Goal: Task Accomplishment & Management: Manage account settings

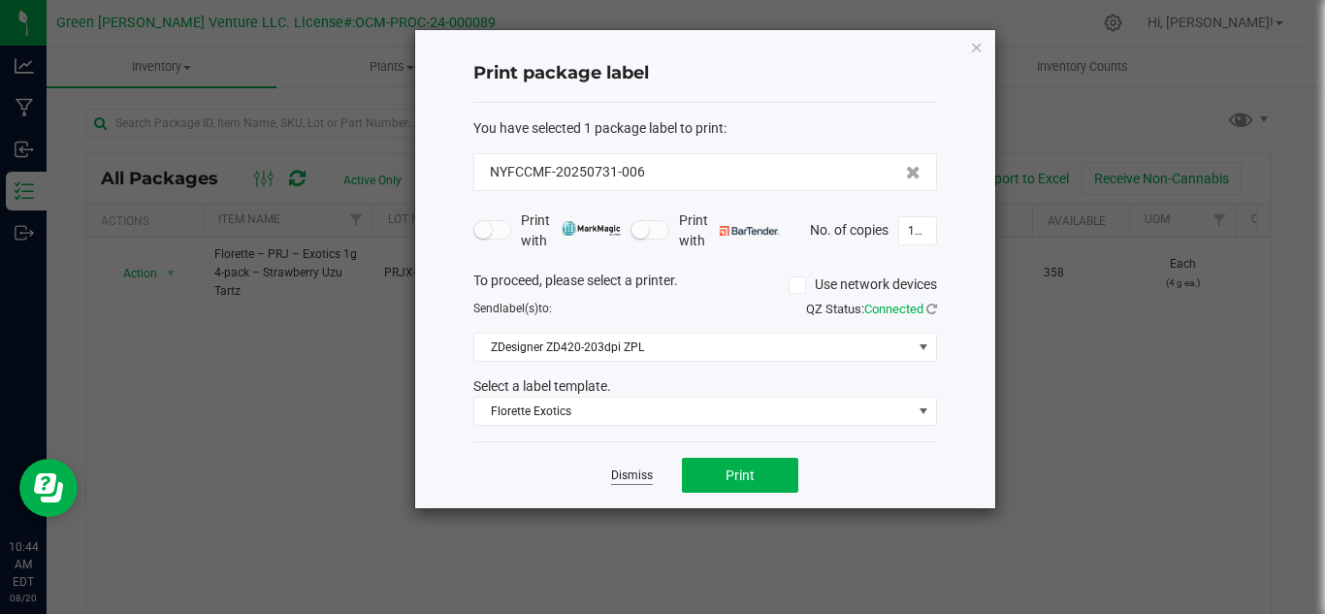
click at [626, 473] on link "Dismiss" at bounding box center [632, 476] width 42 height 16
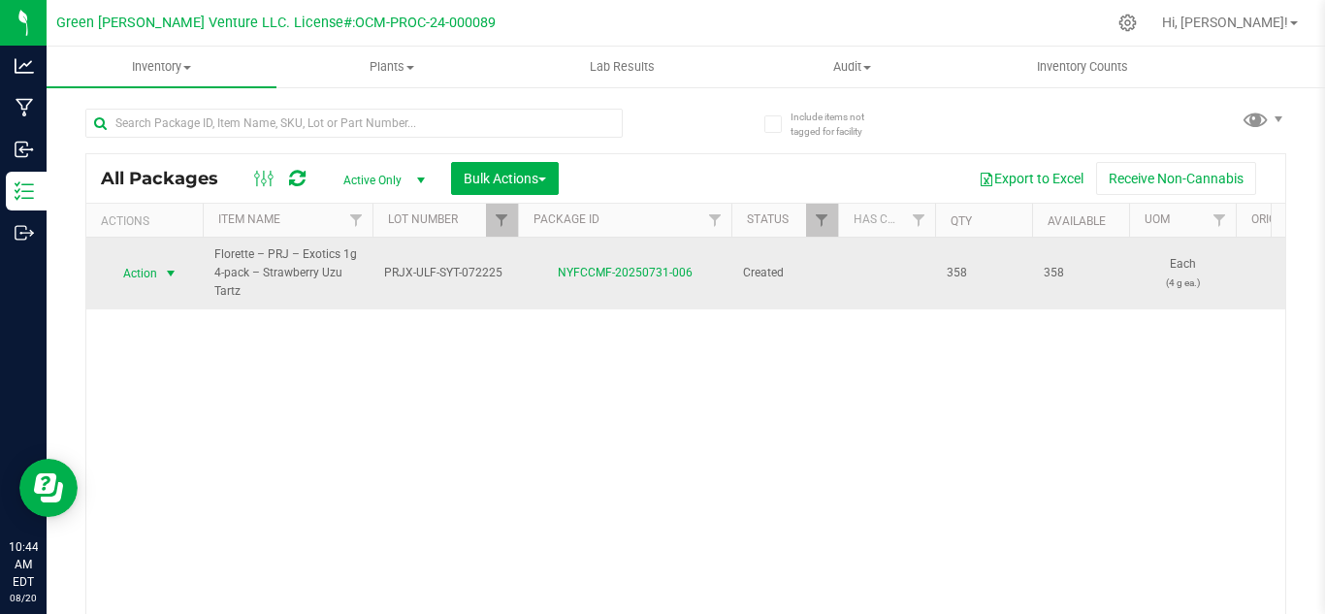
click at [145, 281] on span "Action" at bounding box center [132, 273] width 52 height 27
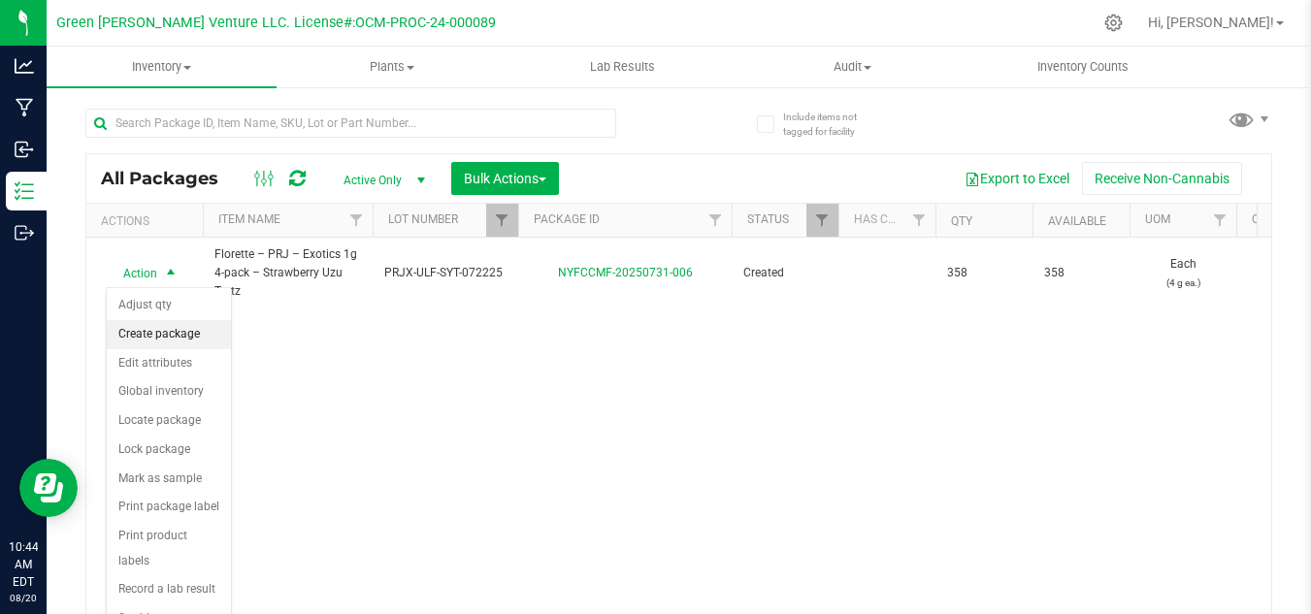
click at [189, 331] on li "Create package" at bounding box center [169, 334] width 124 height 29
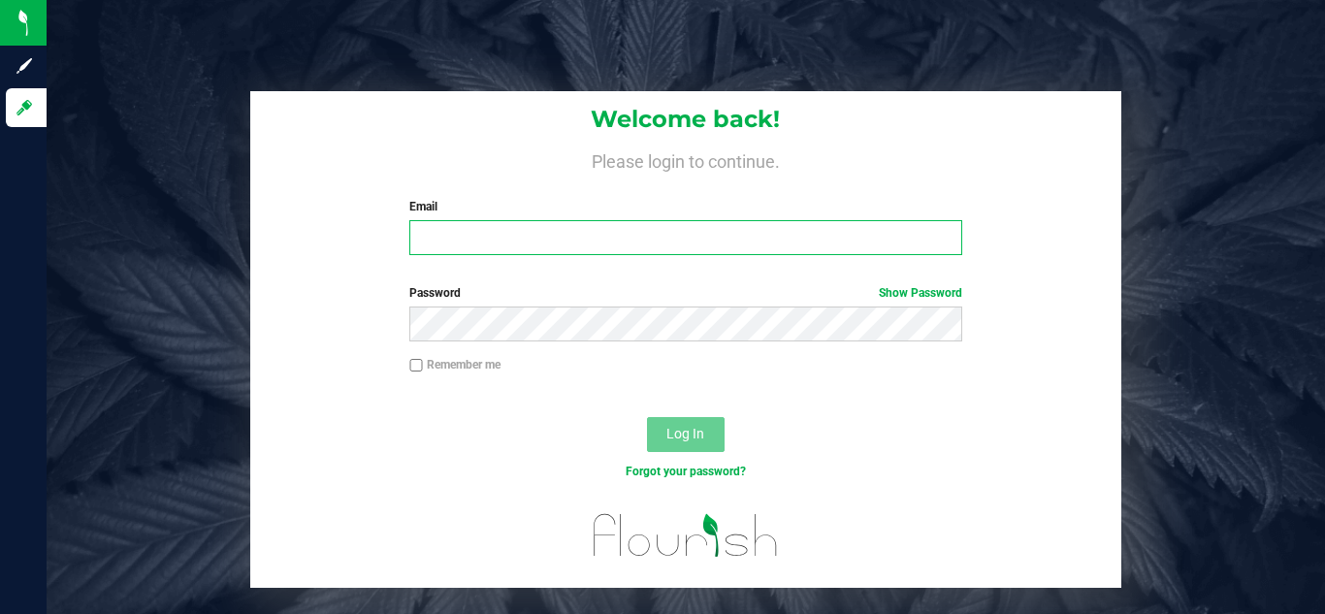
click at [529, 241] on input "Email" at bounding box center [685, 237] width 552 height 35
type input "[PERSON_NAME][EMAIL_ADDRESS][DOMAIN_NAME]"
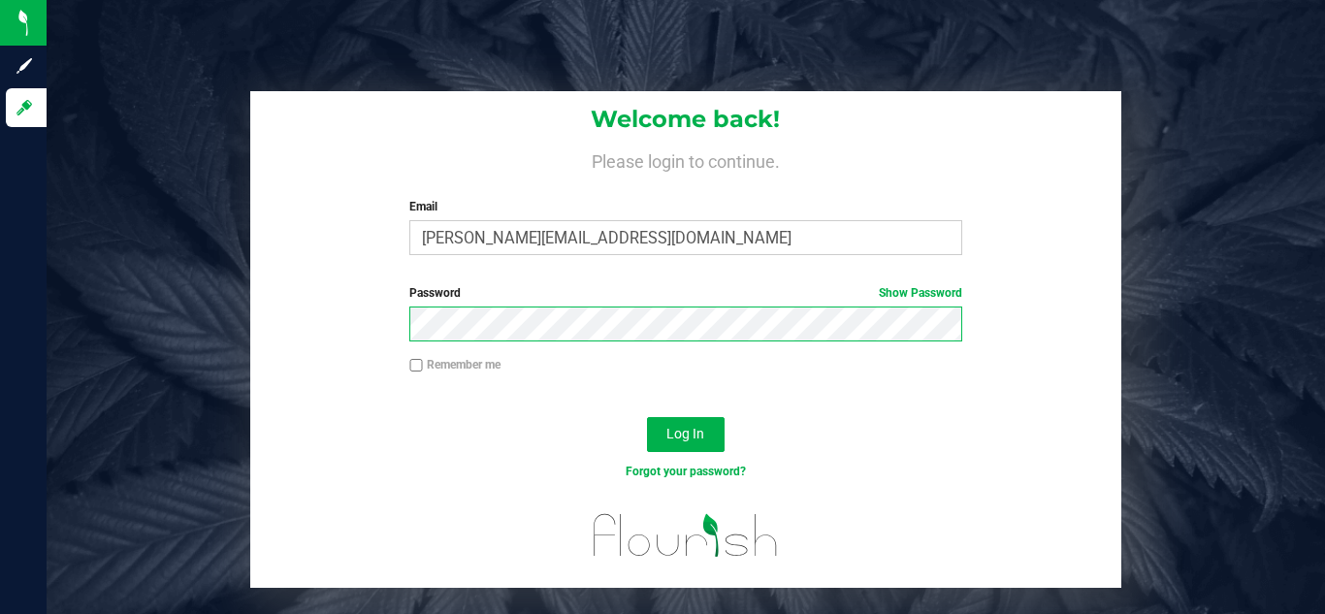
click at [647, 417] on button "Log In" at bounding box center [686, 434] width 78 height 35
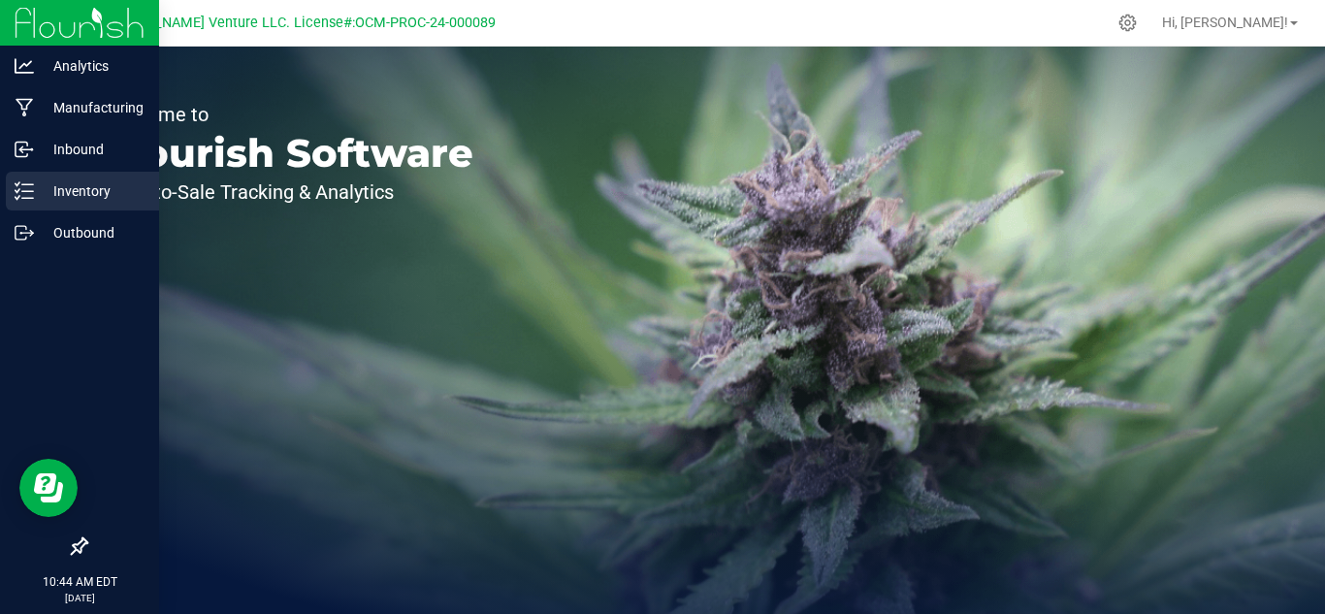
click at [67, 194] on p "Inventory" at bounding box center [92, 191] width 116 height 23
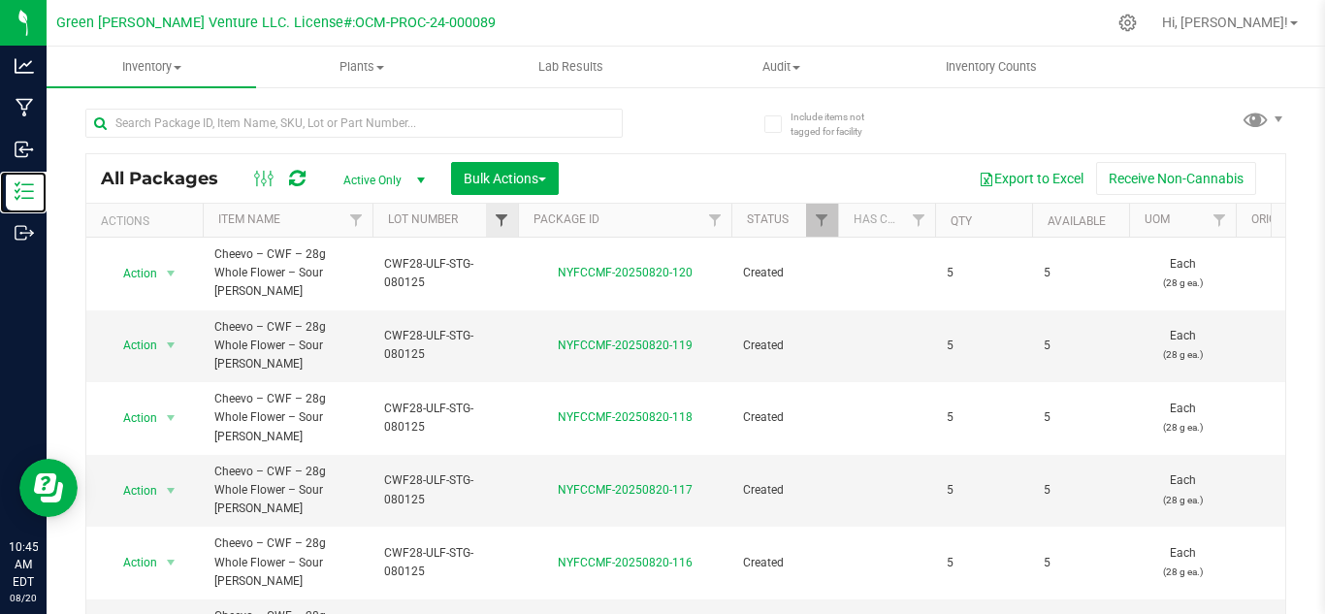
drag, startPoint x: 520, startPoint y: 225, endPoint x: 497, endPoint y: 226, distance: 23.3
click at [521, 227] on div at bounding box center [518, 221] width 9 height 34
click at [505, 217] on span "Filter" at bounding box center [502, 221] width 16 height 16
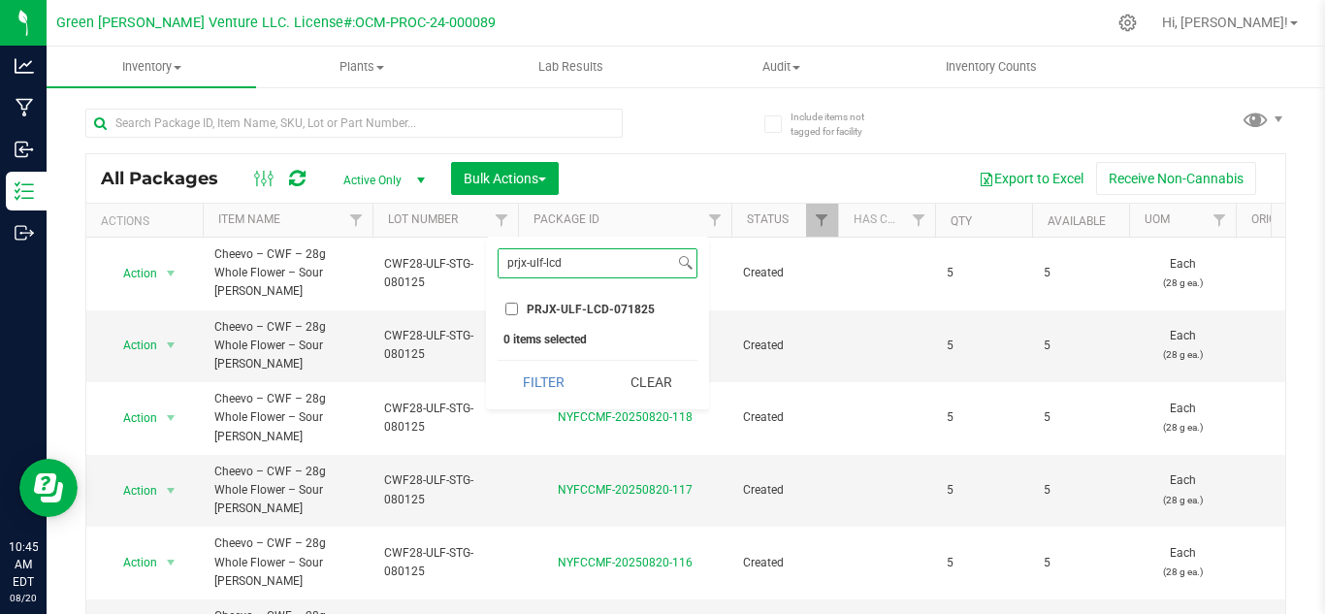
type input "prjx-ulf-lcd"
click at [511, 310] on input "PRJX-ULF-LCD-071825" at bounding box center [512, 309] width 13 height 13
checkbox input "true"
click at [579, 254] on input "prjx-ulf-lcd" at bounding box center [587, 263] width 176 height 28
type input "prjx-[PERSON_NAME]"
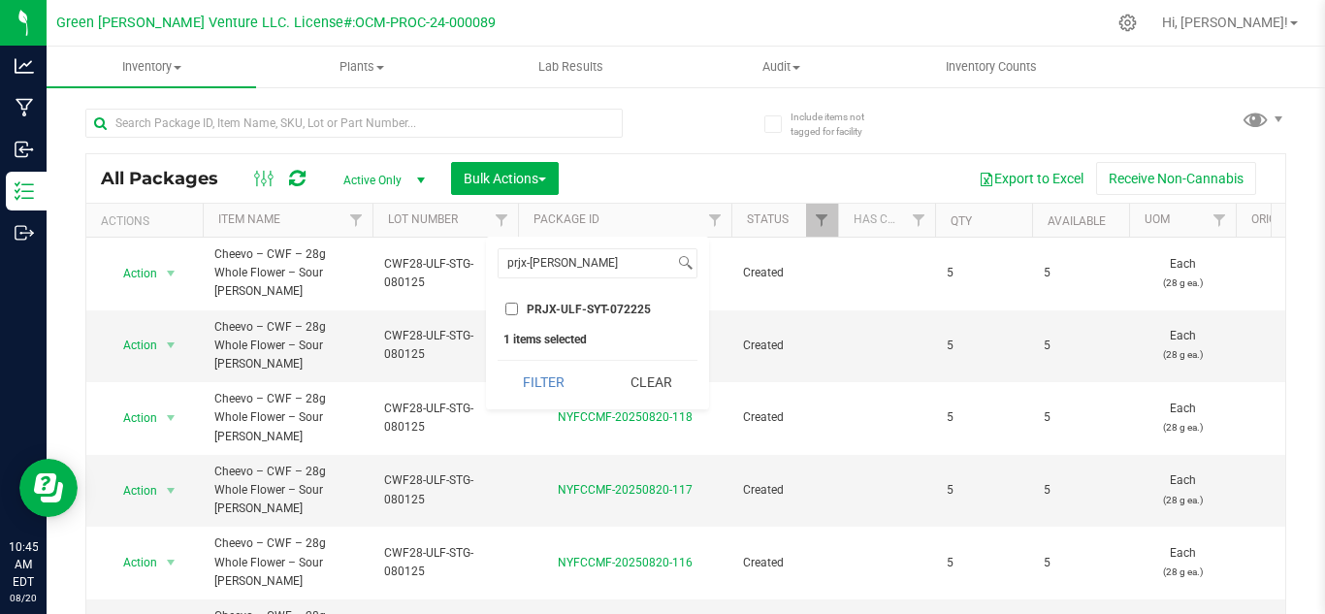
click at [583, 310] on span "PRJX-ULF-SYT-072225" at bounding box center [589, 310] width 124 height 12
click at [518, 310] on input "PRJX-ULF-SYT-072225" at bounding box center [512, 309] width 13 height 13
checkbox input "true"
click at [526, 384] on button "Filter" at bounding box center [544, 382] width 93 height 43
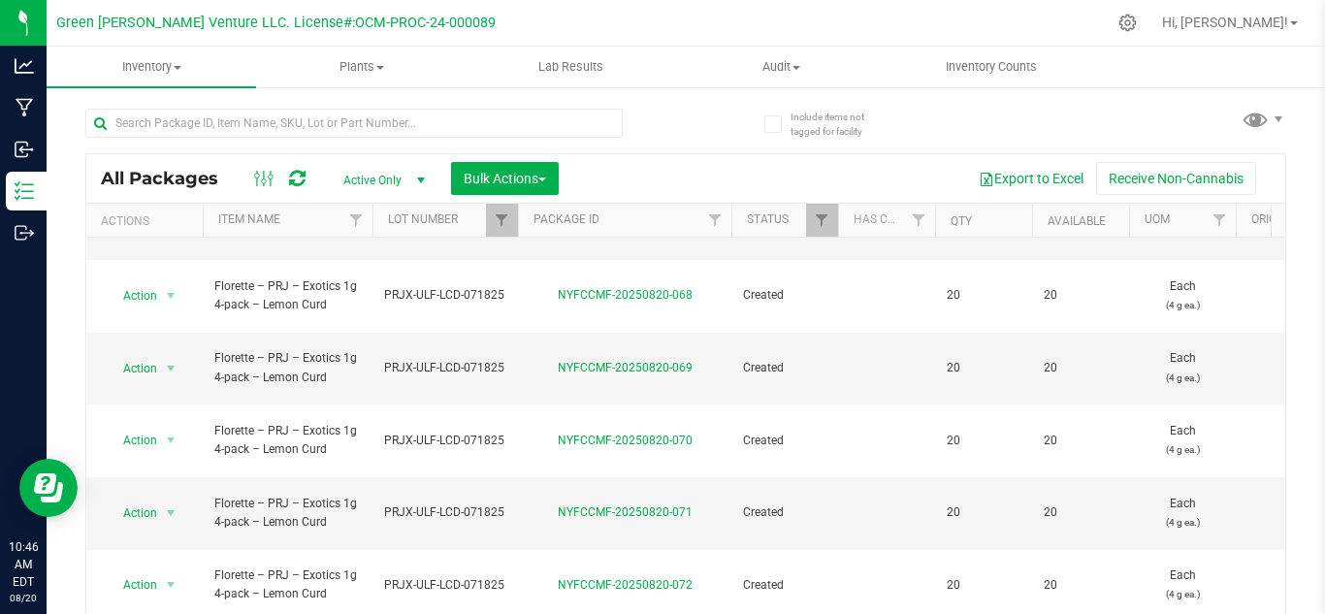
scroll to position [63, 0]
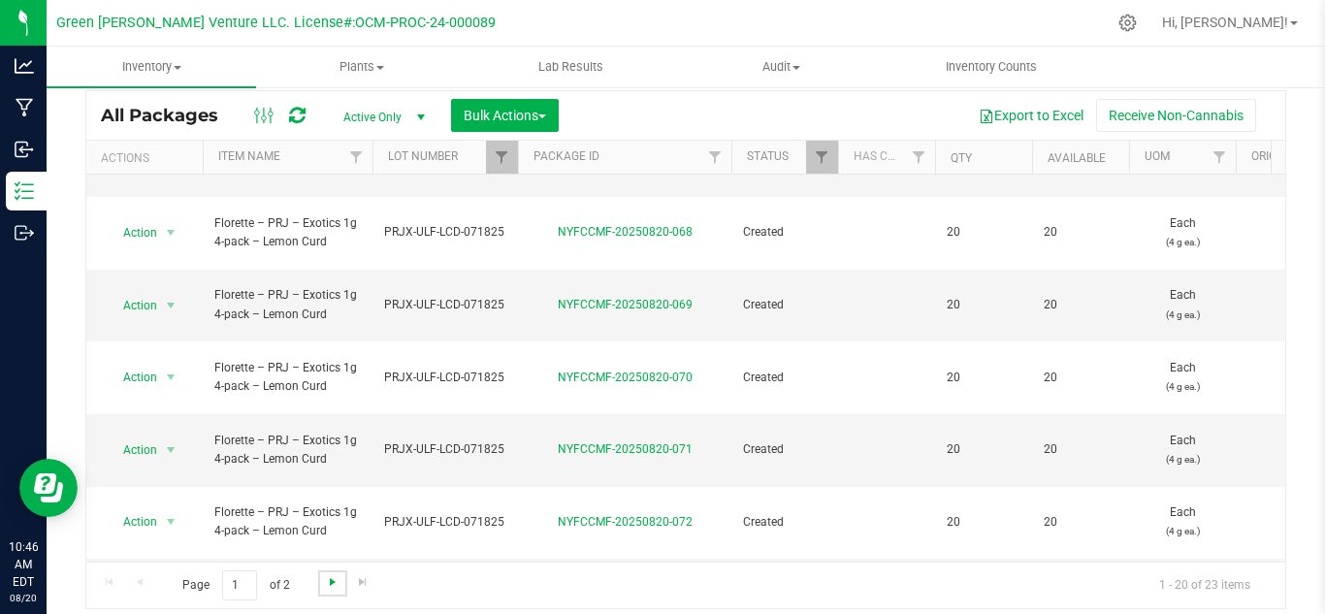
click at [333, 589] on span "Go to the next page" at bounding box center [333, 582] width 16 height 16
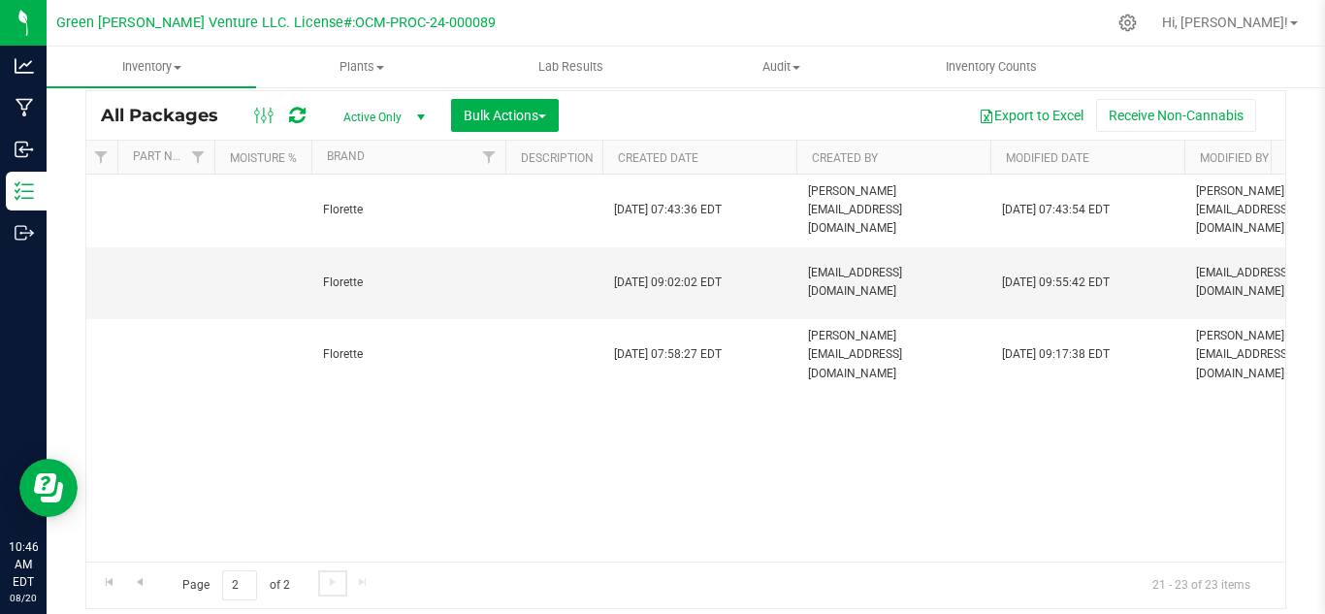
scroll to position [0, 8099]
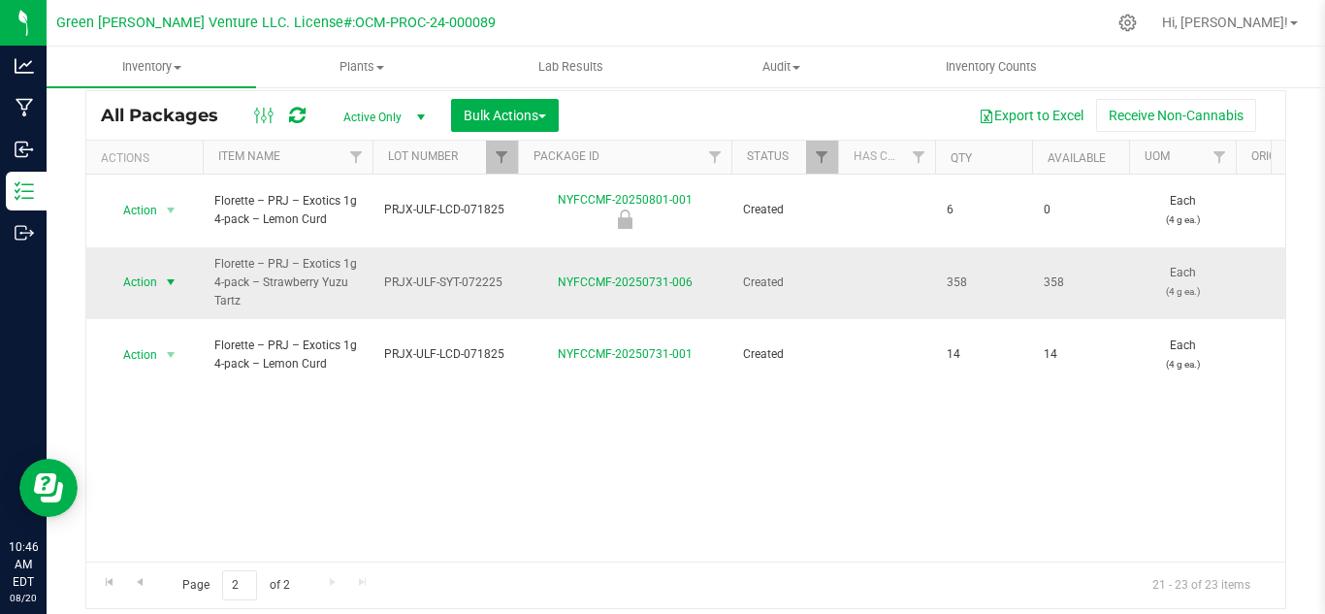
click at [143, 269] on span "Action" at bounding box center [132, 282] width 52 height 27
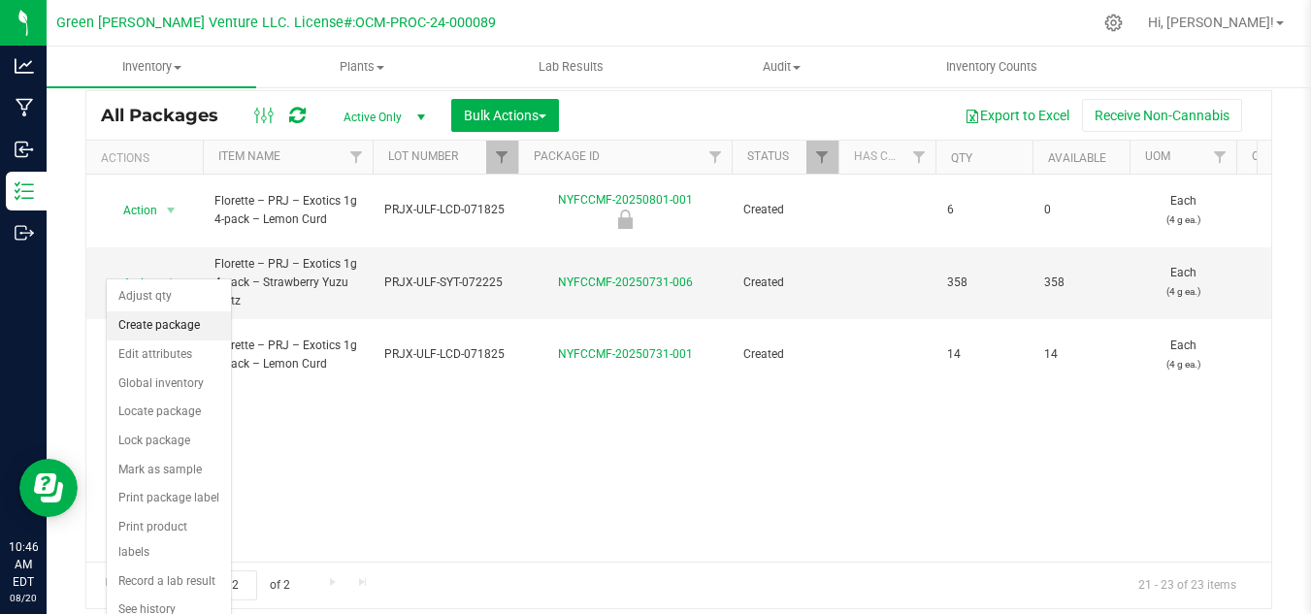
click at [129, 318] on li "Create package" at bounding box center [169, 325] width 124 height 29
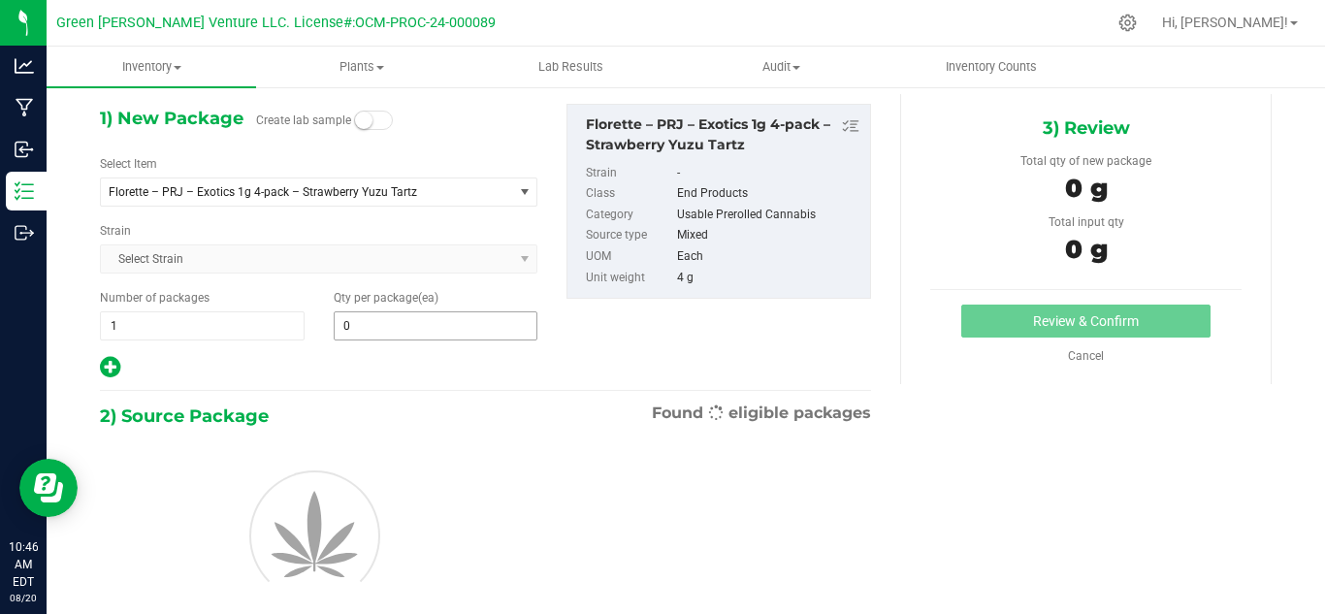
click at [374, 320] on input "0" at bounding box center [436, 325] width 203 height 27
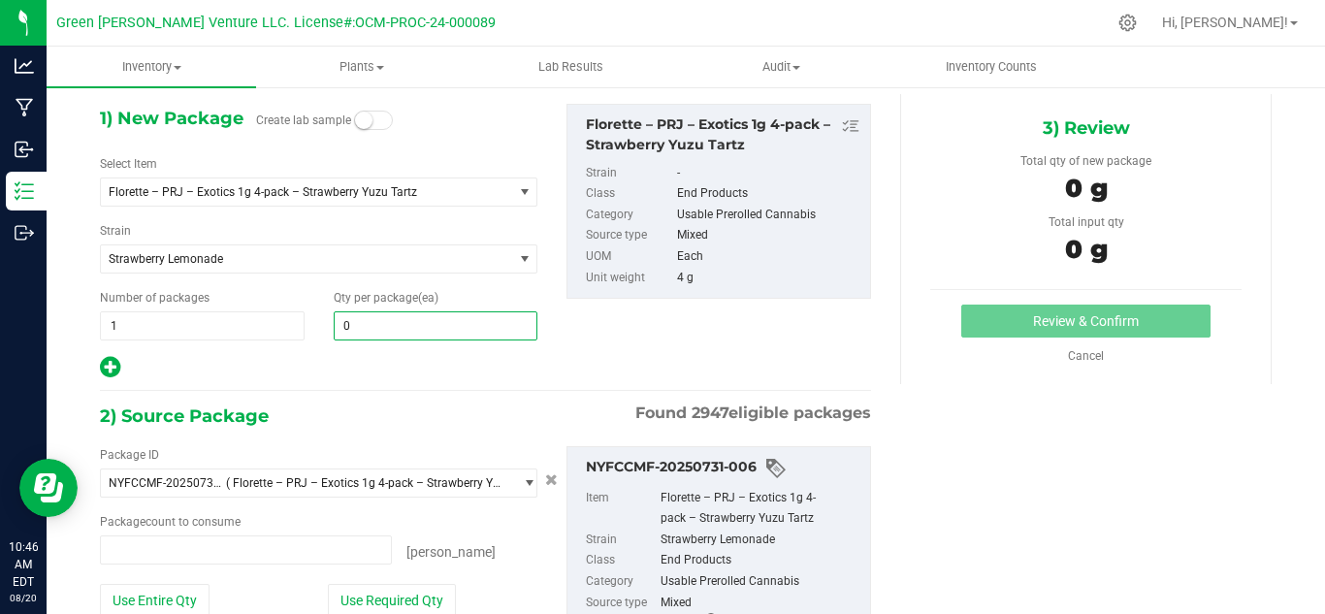
type input "0 ea"
type input "6"
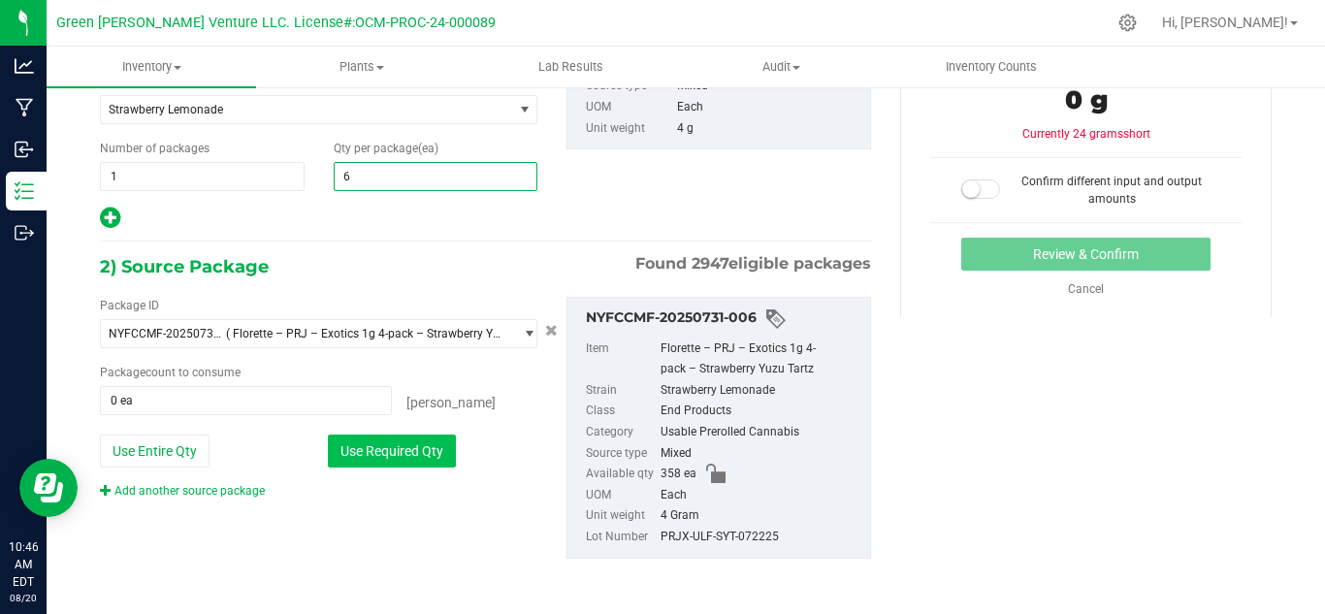
type input "6"
click at [404, 445] on button "Use Required Qty" at bounding box center [392, 451] width 128 height 33
type input "6 ea"
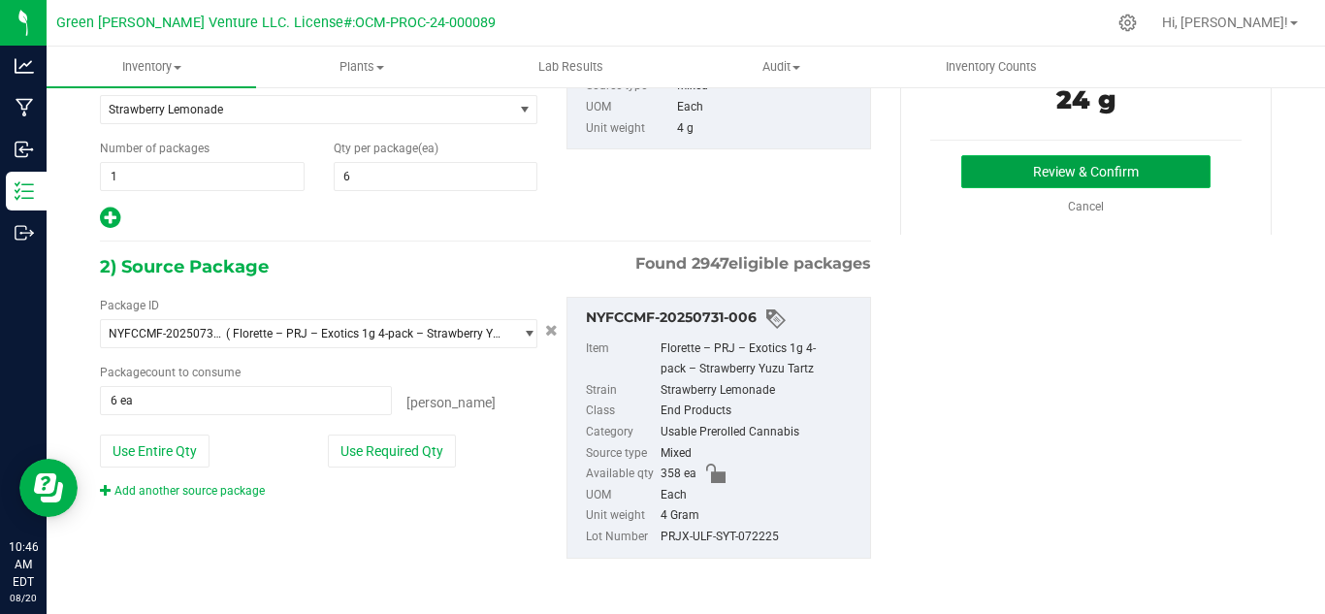
click at [982, 172] on button "Review & Confirm" at bounding box center [1086, 171] width 249 height 33
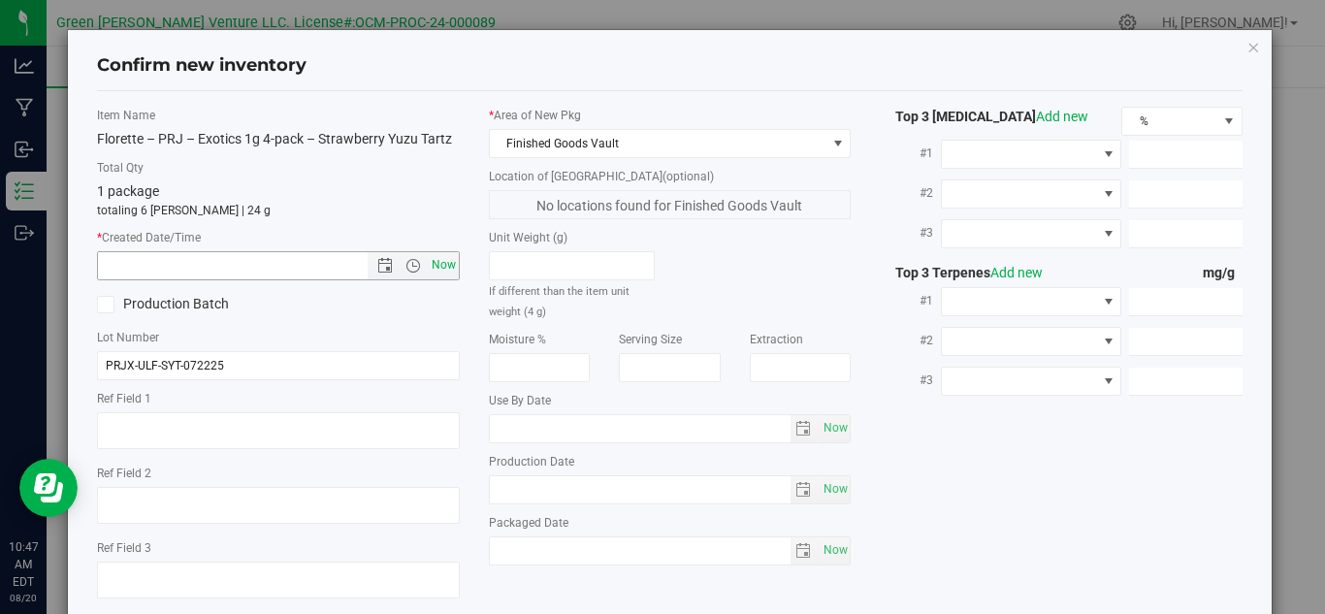
click at [439, 261] on span "Now" at bounding box center [443, 265] width 33 height 28
type input "[DATE] 10:47 AM"
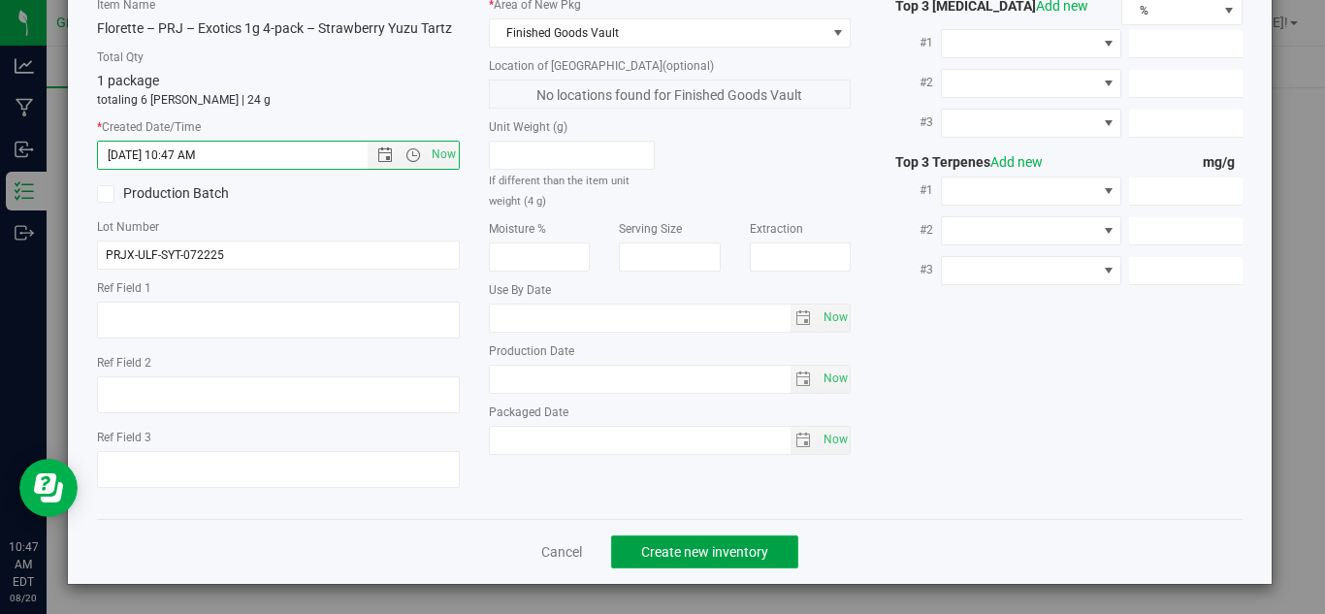
click at [656, 552] on span "Create new inventory" at bounding box center [704, 552] width 127 height 16
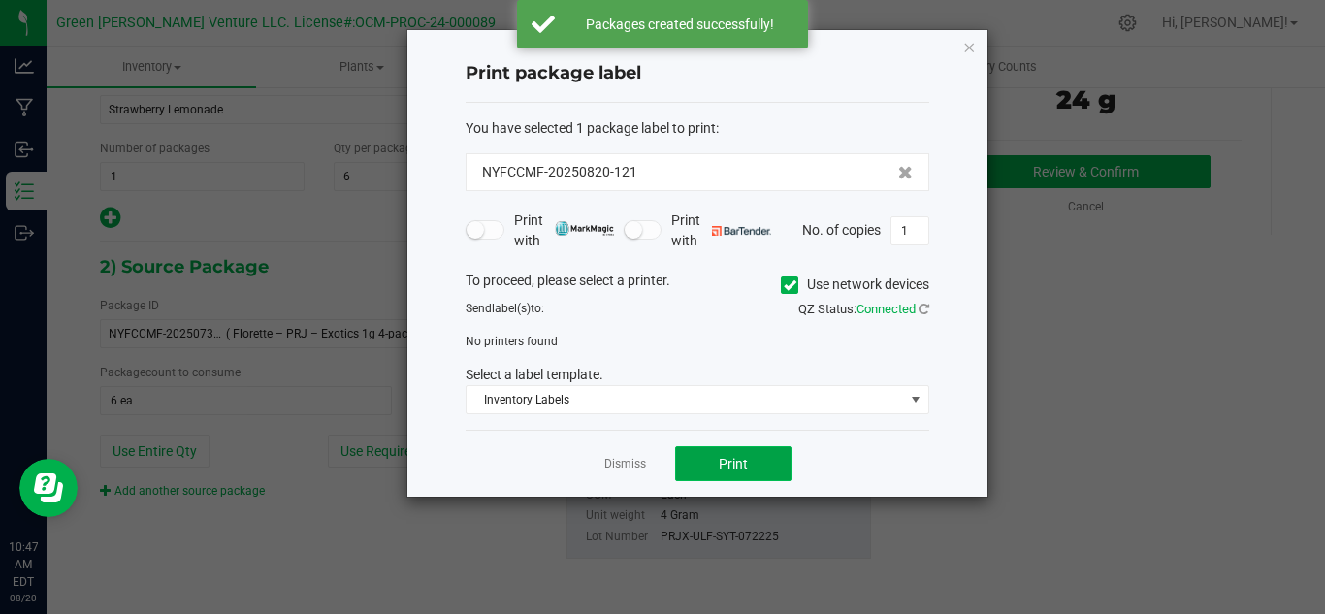
click at [696, 465] on button "Print" at bounding box center [733, 463] width 116 height 35
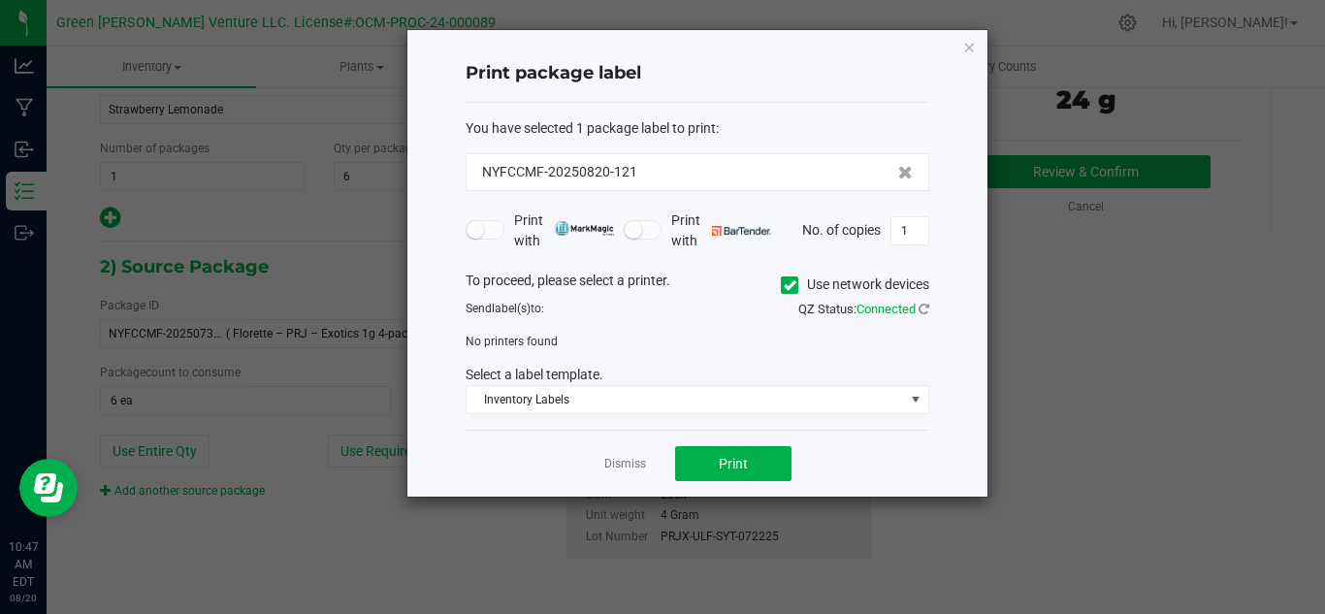
click at [785, 285] on icon at bounding box center [790, 285] width 13 height 0
click at [0, 0] on input "Use network devices" at bounding box center [0, 0] width 0 height 0
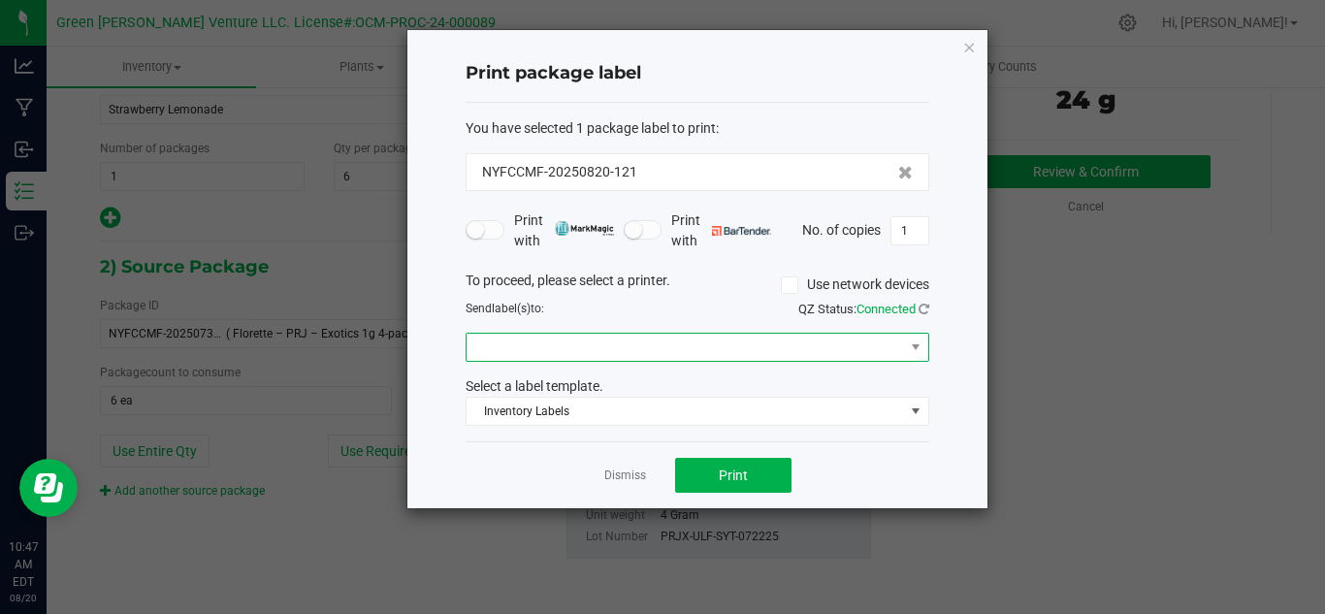
click at [680, 333] on span at bounding box center [698, 347] width 464 height 29
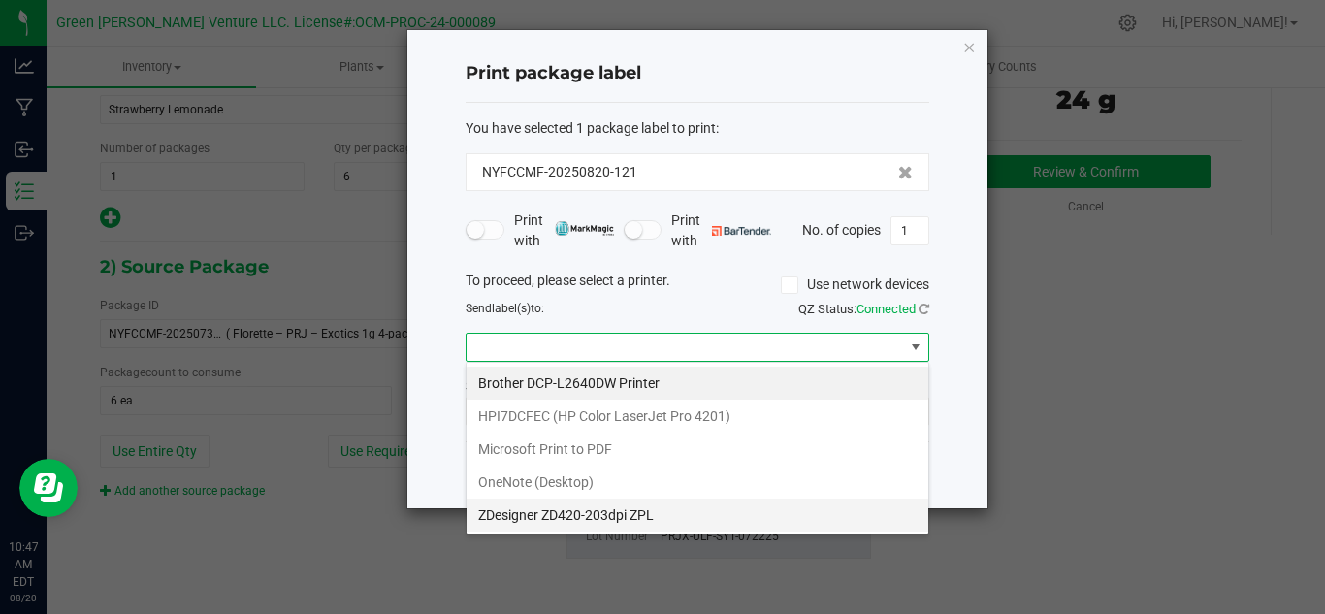
click at [598, 507] on ZPL "ZDesigner ZD420-203dpi ZPL" at bounding box center [698, 515] width 462 height 33
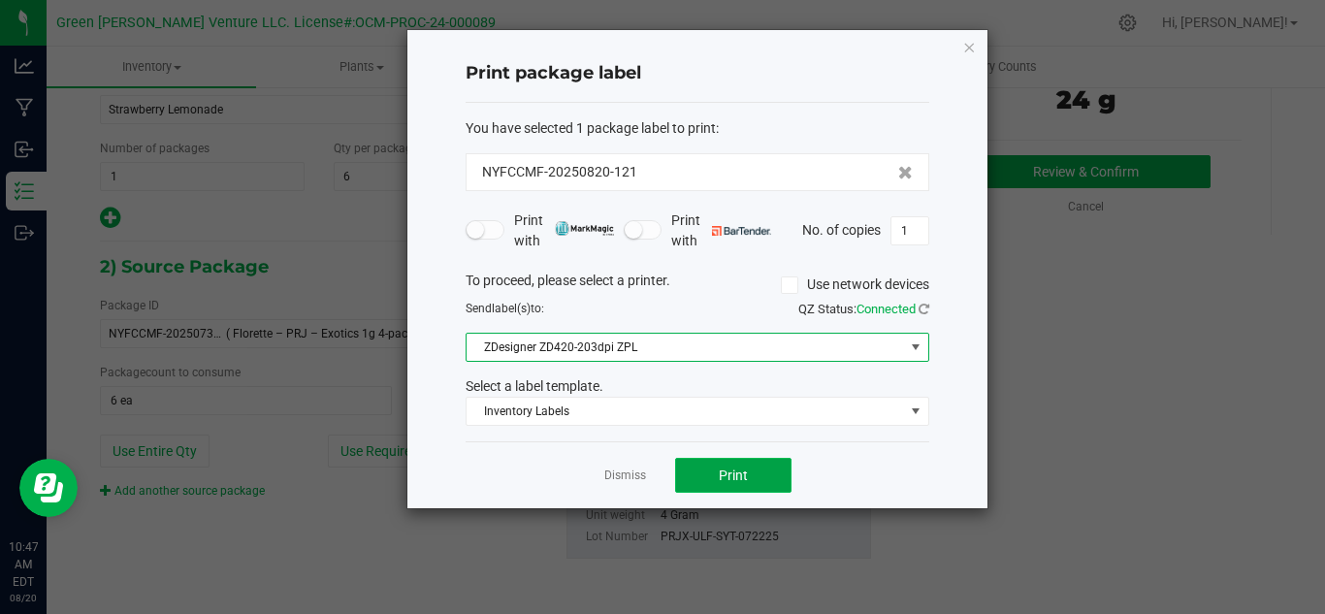
click at [706, 479] on button "Print" at bounding box center [733, 475] width 116 height 35
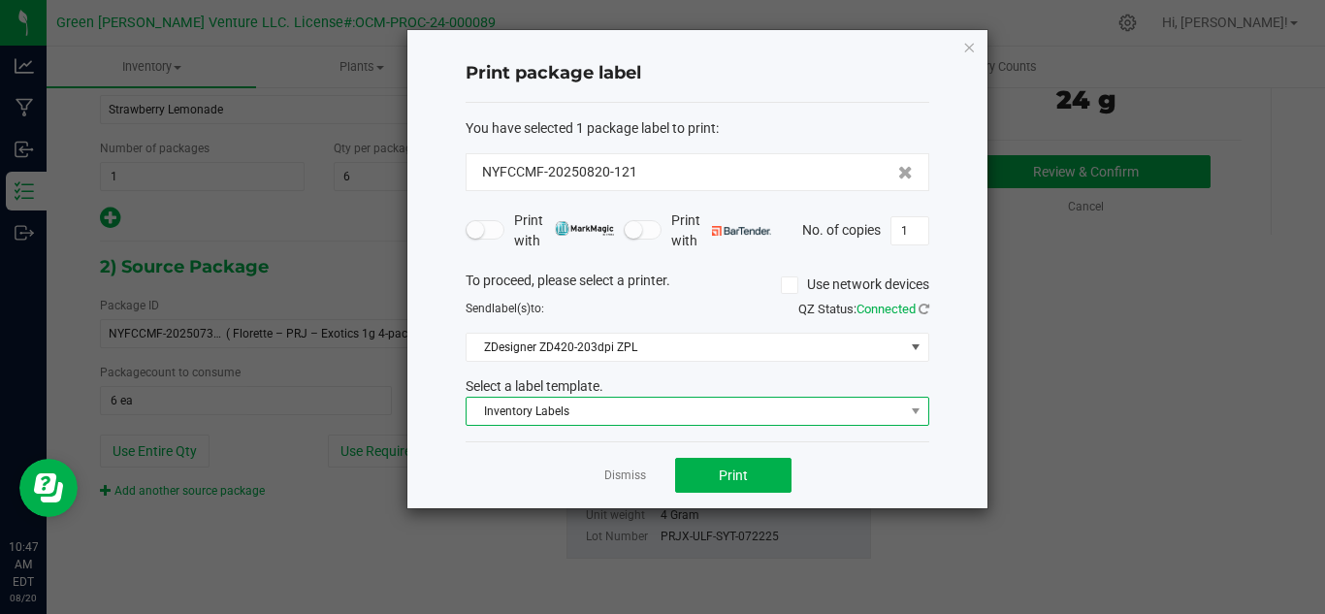
click at [653, 402] on span "Inventory Labels" at bounding box center [686, 411] width 438 height 27
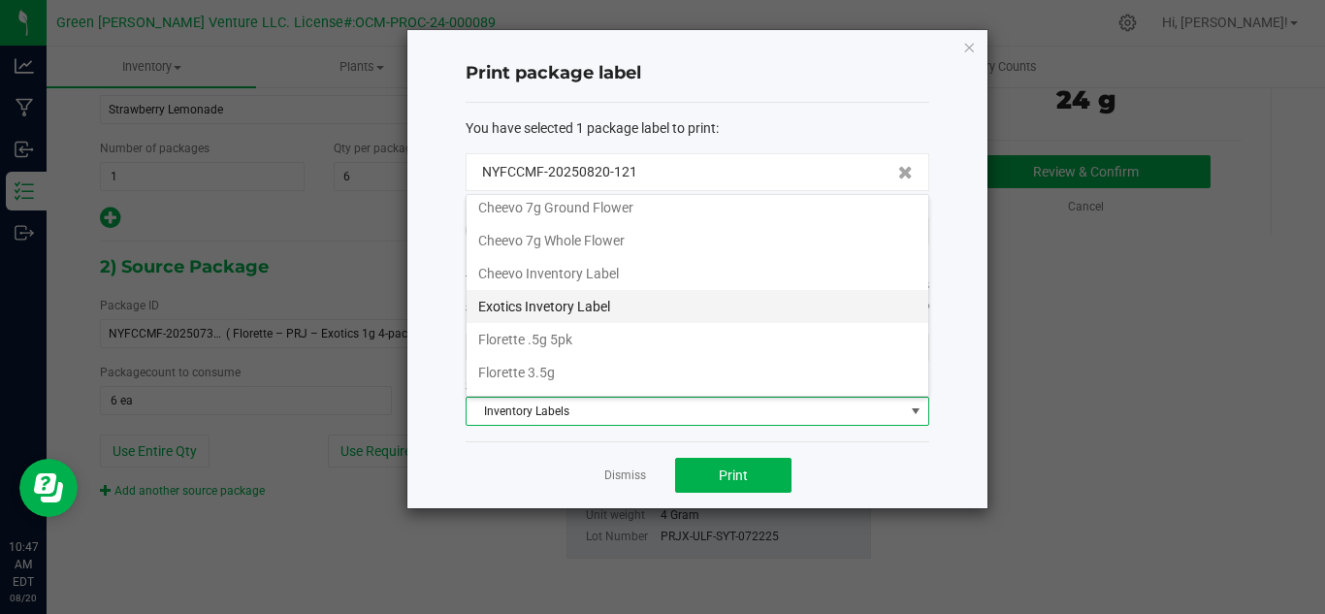
click at [597, 318] on li "Exotics Invetory Label" at bounding box center [698, 306] width 462 height 33
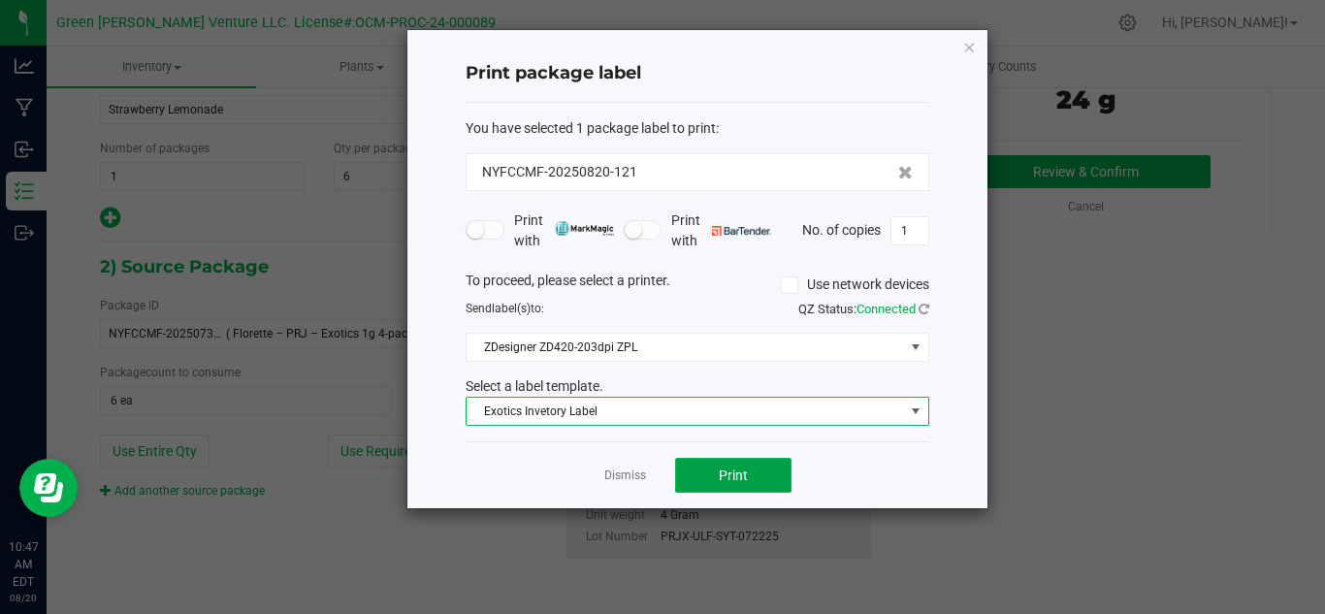
click at [741, 485] on button "Print" at bounding box center [733, 475] width 116 height 35
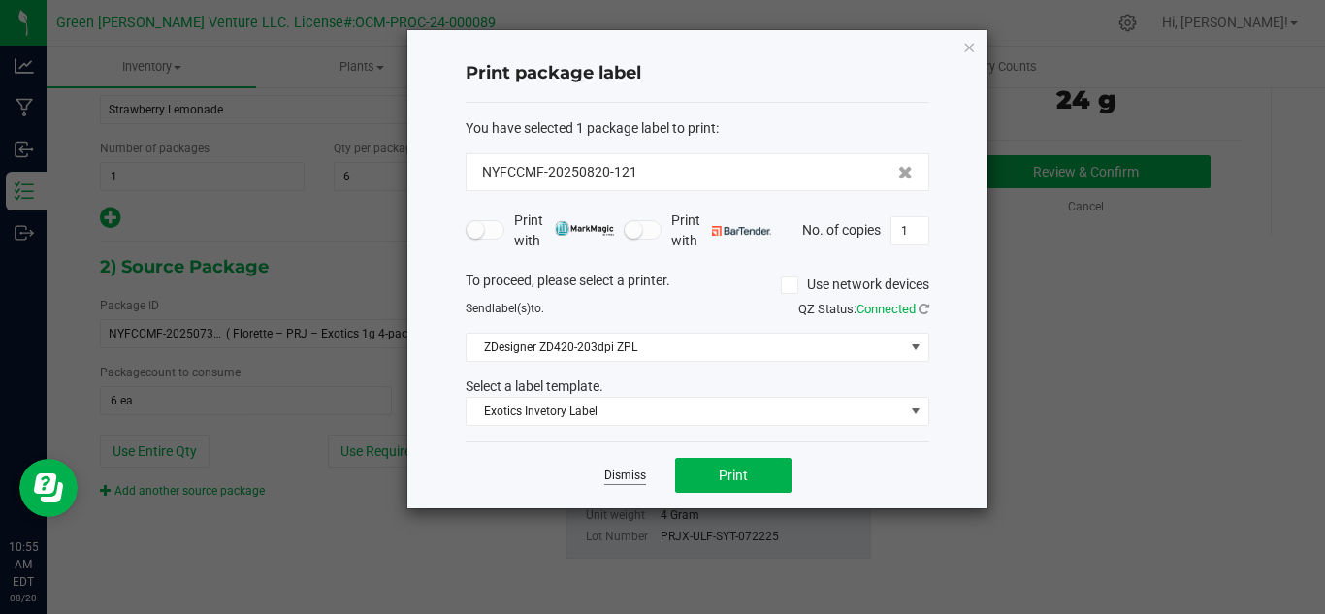
click at [617, 479] on link "Dismiss" at bounding box center [626, 476] width 42 height 16
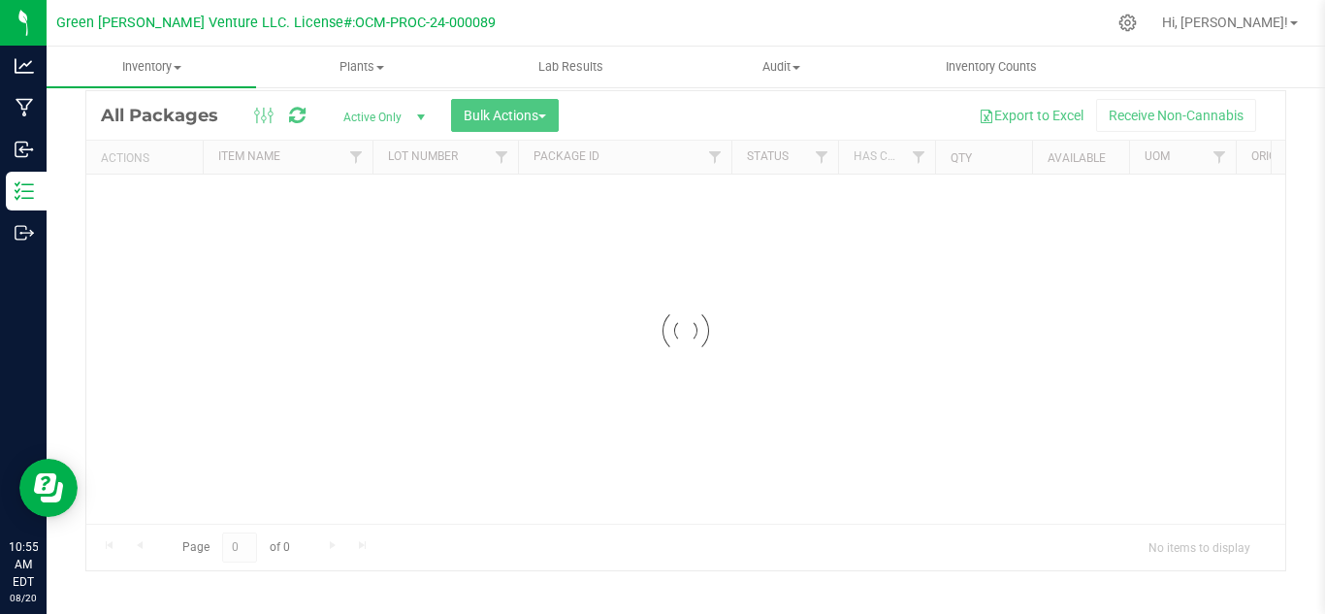
scroll to position [63, 0]
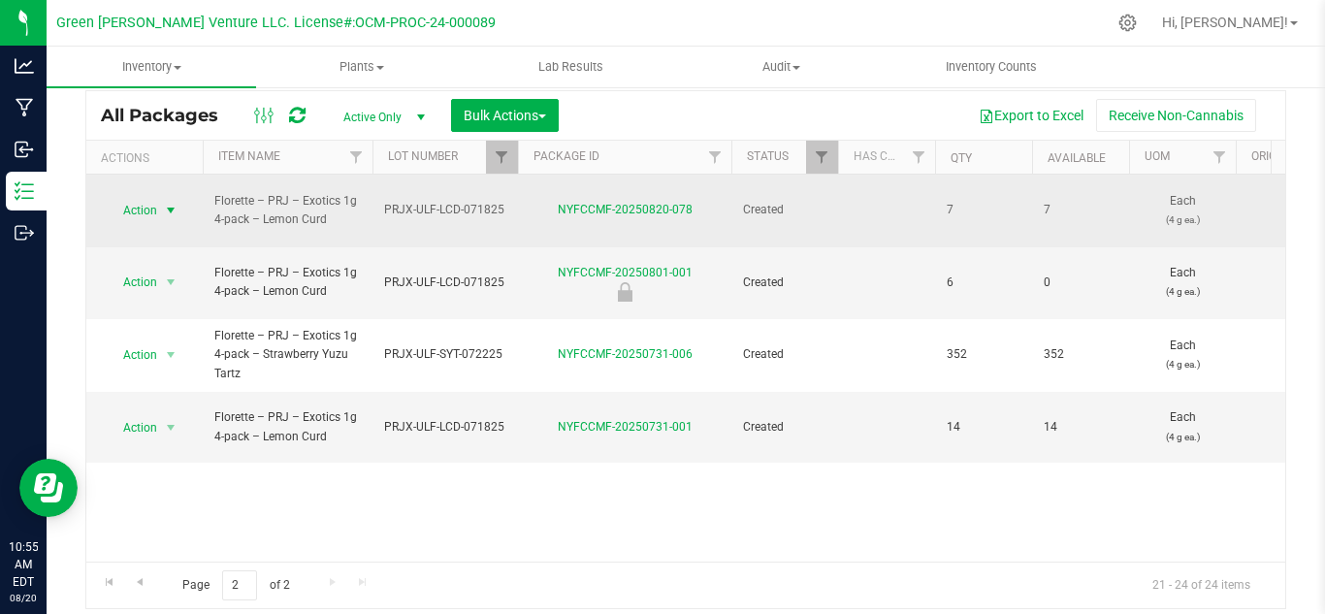
click at [147, 201] on span "Action" at bounding box center [132, 210] width 52 height 27
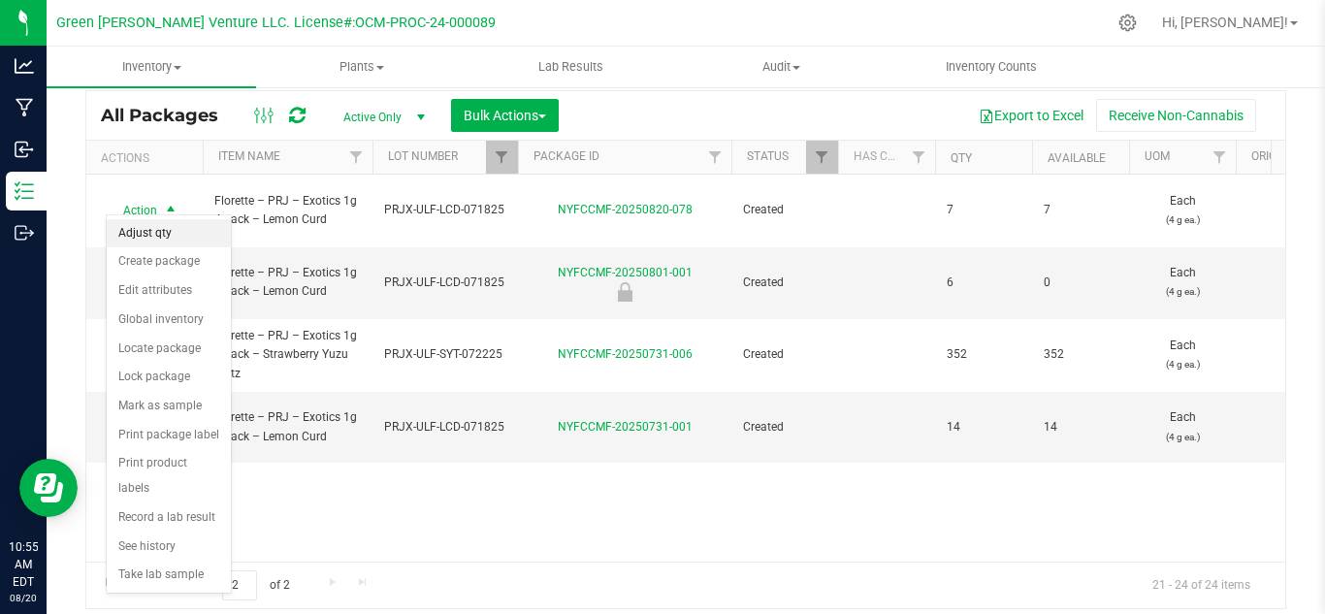
click at [168, 234] on li "Adjust qty" at bounding box center [169, 233] width 124 height 29
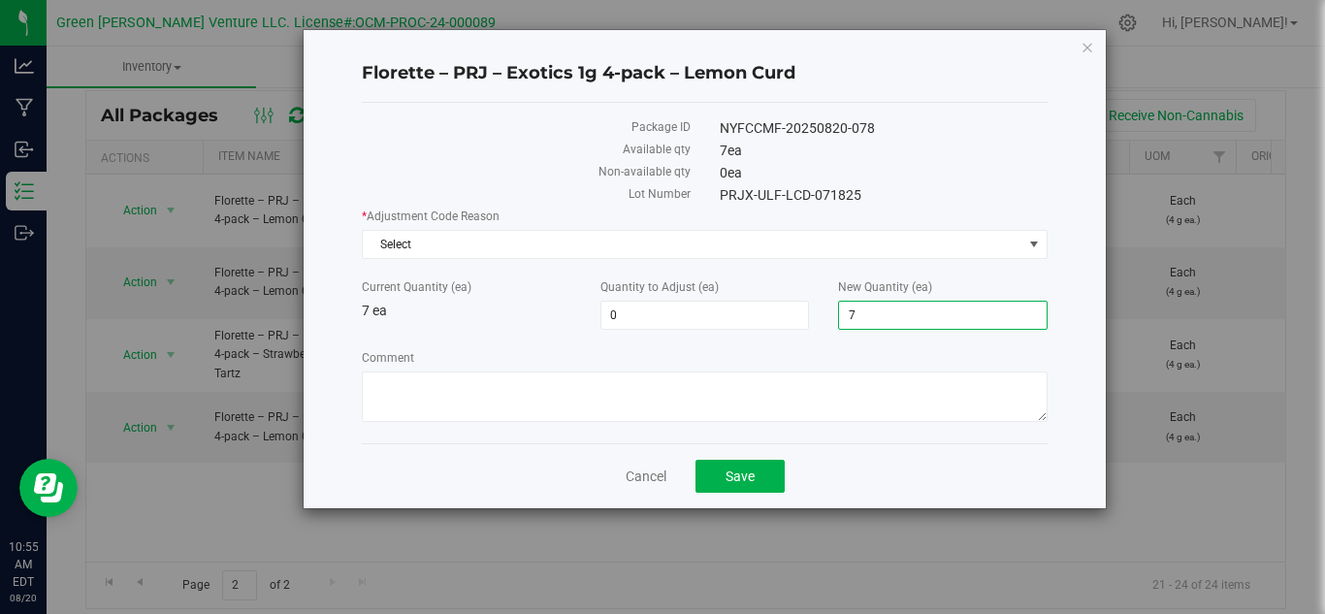
click at [857, 305] on span "7 7" at bounding box center [943, 315] width 210 height 29
type input "13"
type input "6"
type input "13"
click at [769, 252] on span "Select" at bounding box center [693, 244] width 660 height 27
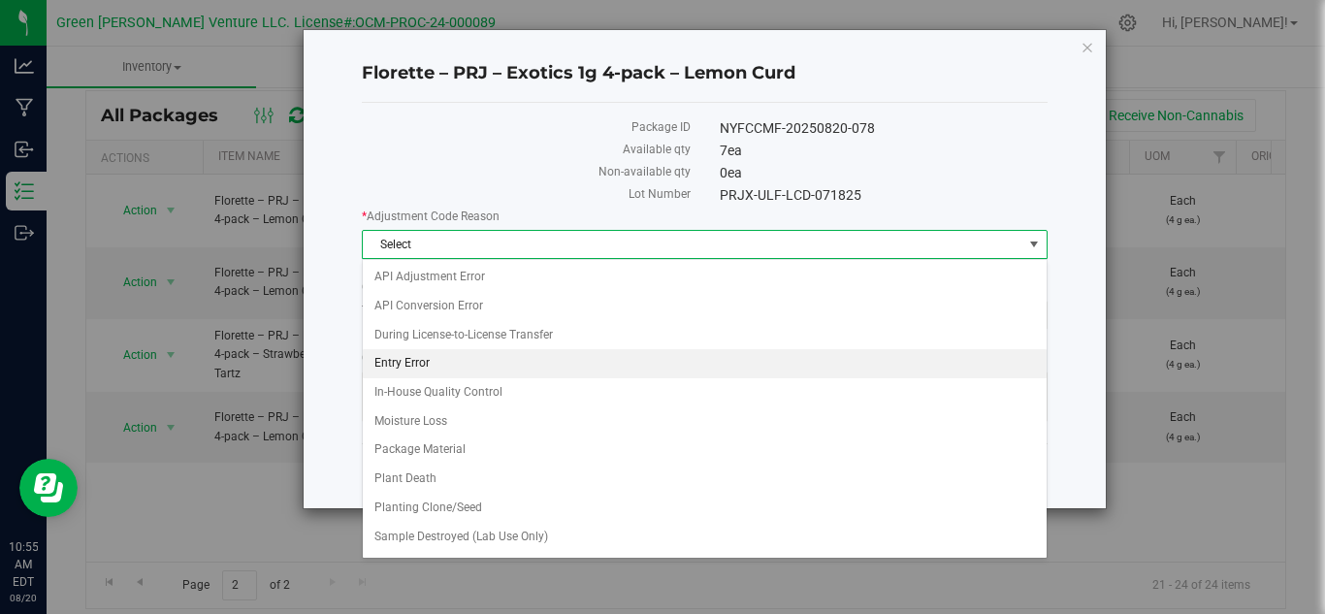
click at [442, 361] on li "Entry Error" at bounding box center [705, 363] width 684 height 29
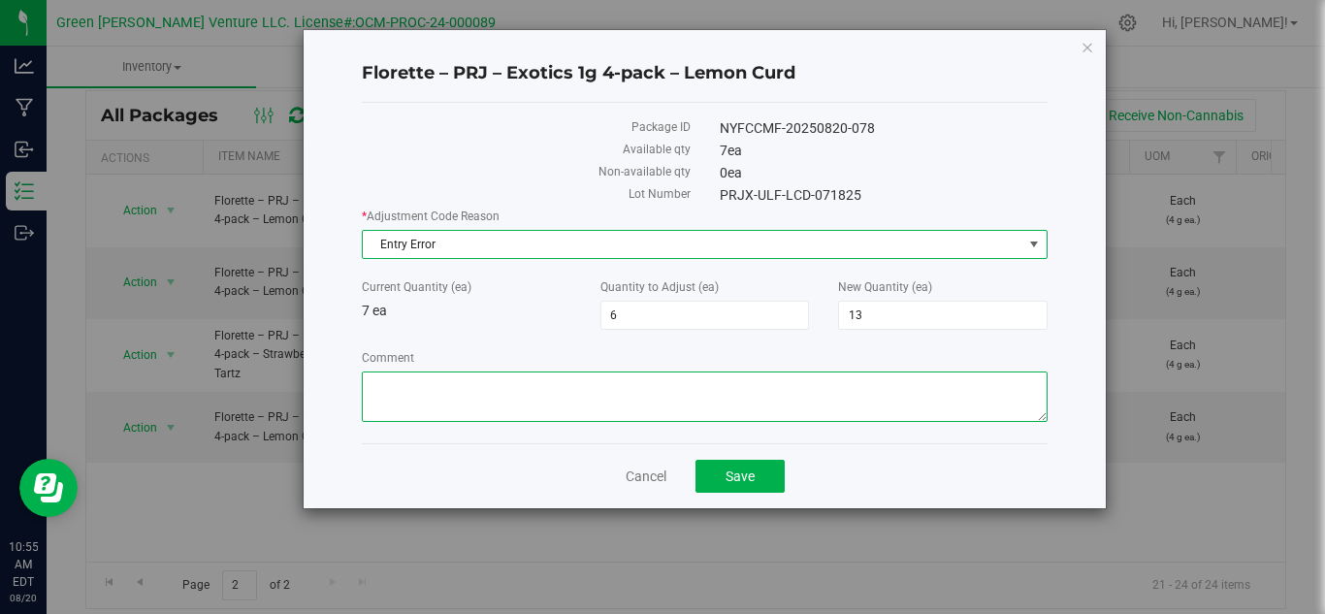
click at [565, 390] on textarea "Comment" at bounding box center [705, 397] width 686 height 50
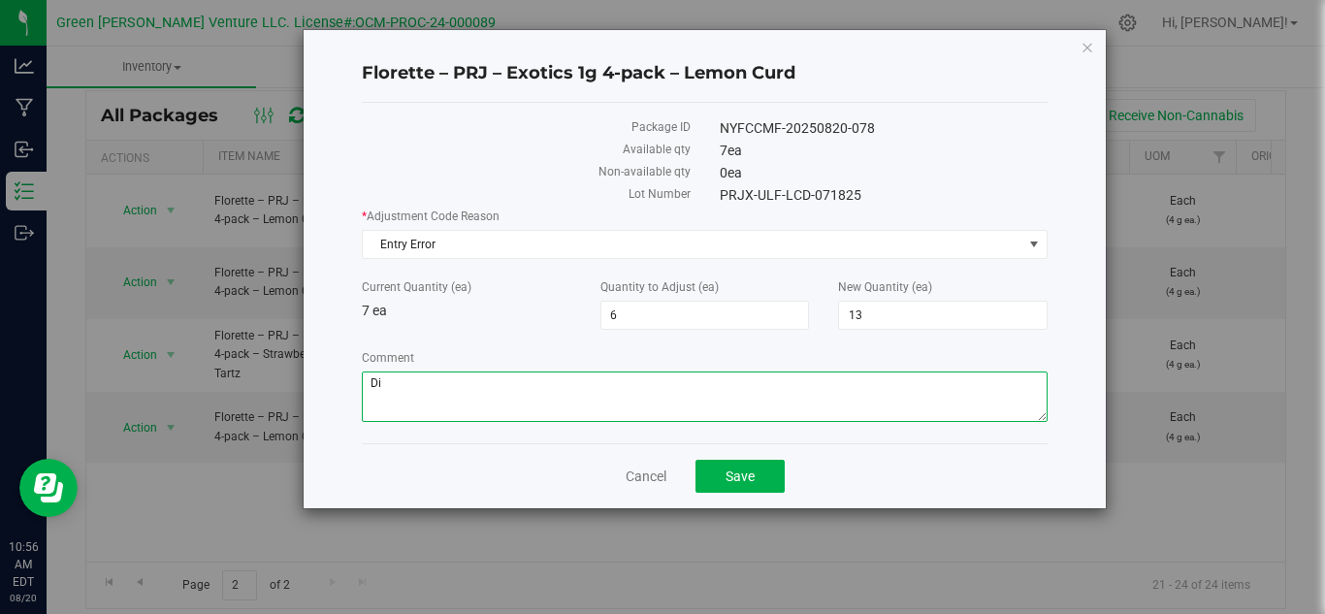
type textarea "D"
type textarea "Grabbed more retains then needed. AS. [DATE]"
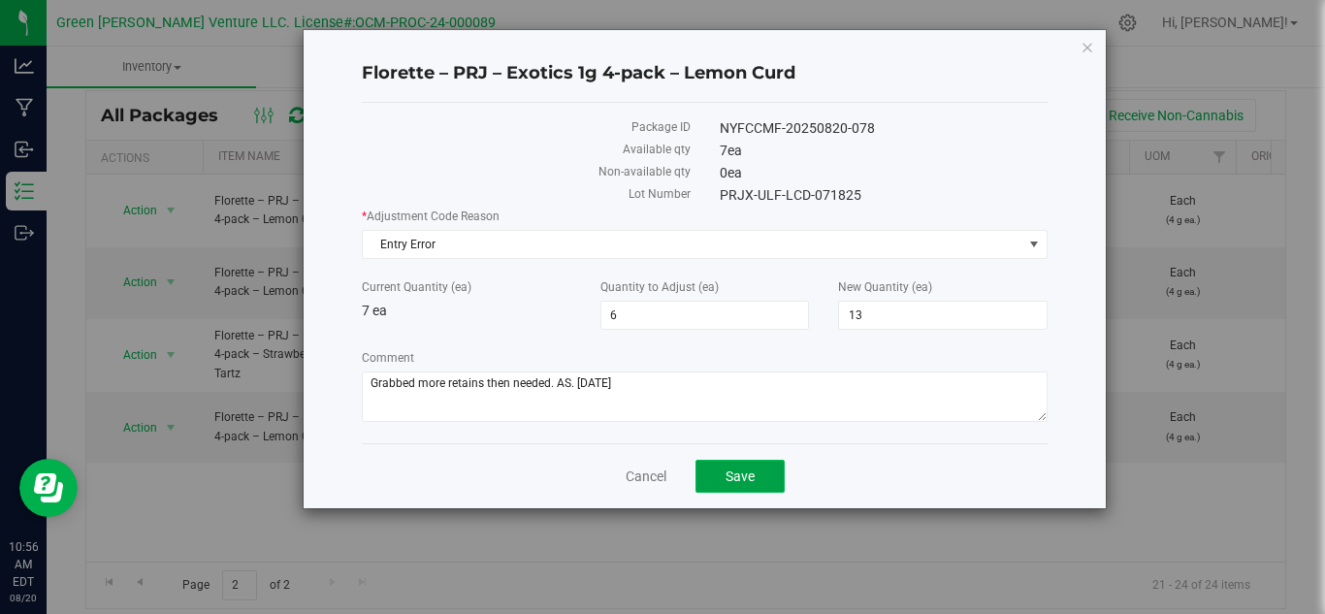
click at [747, 487] on button "Save" at bounding box center [740, 476] width 89 height 33
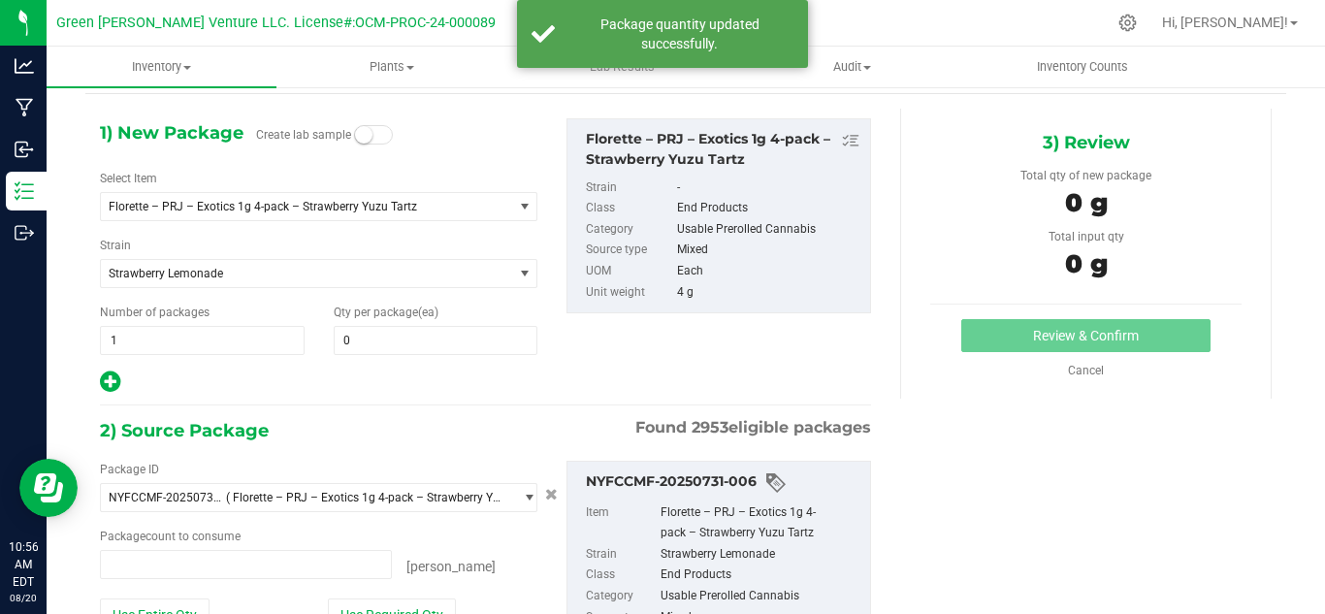
type input "0 ea"
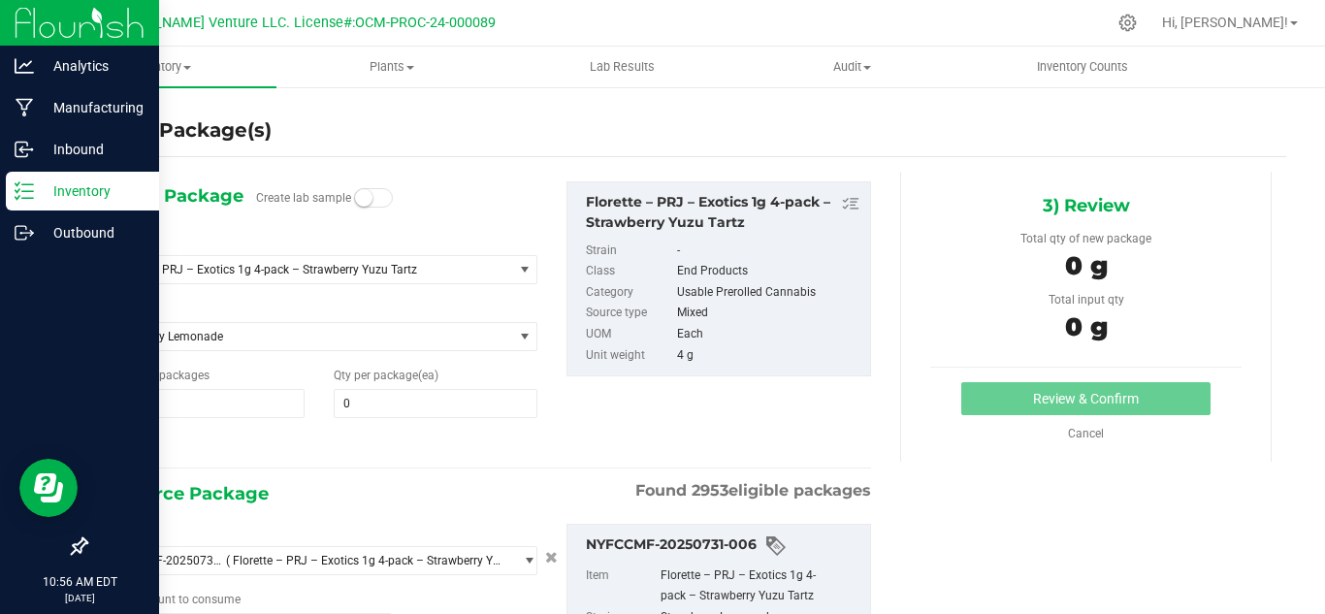
click at [29, 189] on icon at bounding box center [24, 190] width 19 height 19
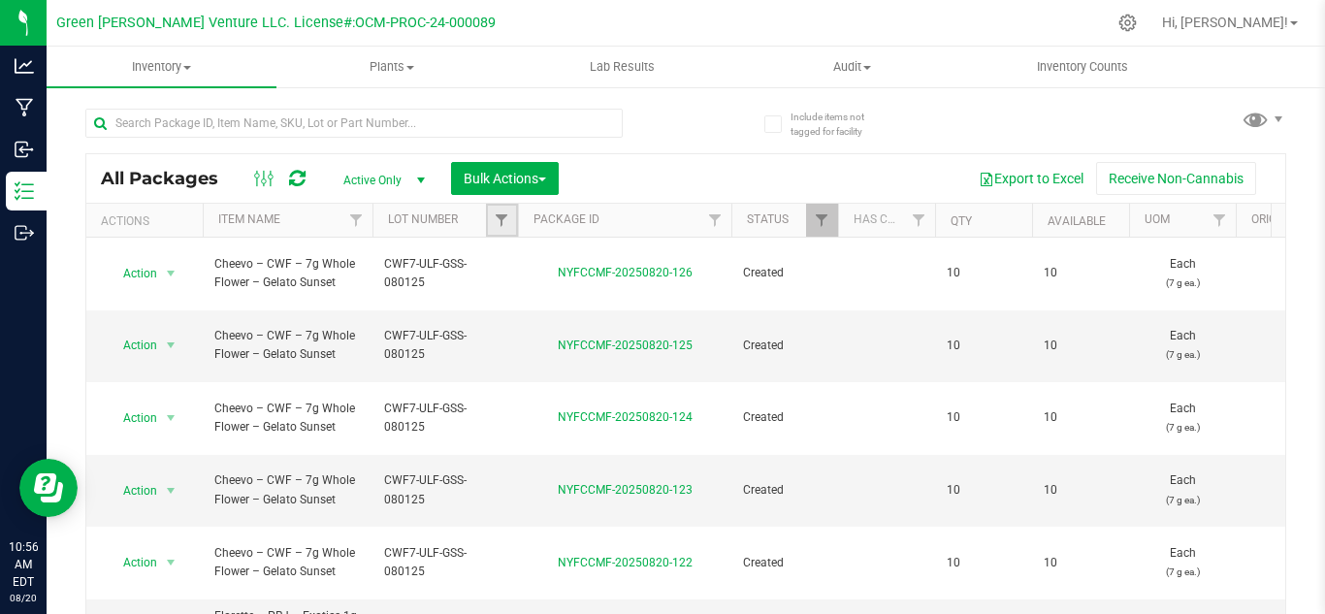
click at [503, 229] on link "Filter" at bounding box center [502, 220] width 32 height 33
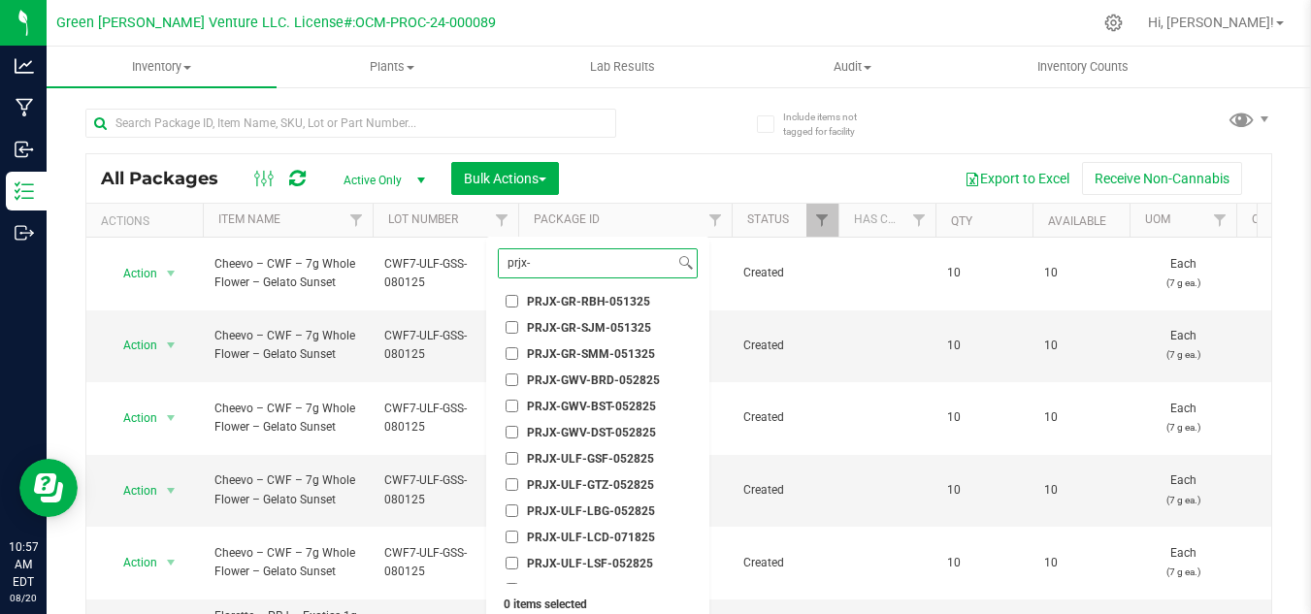
scroll to position [364, 0]
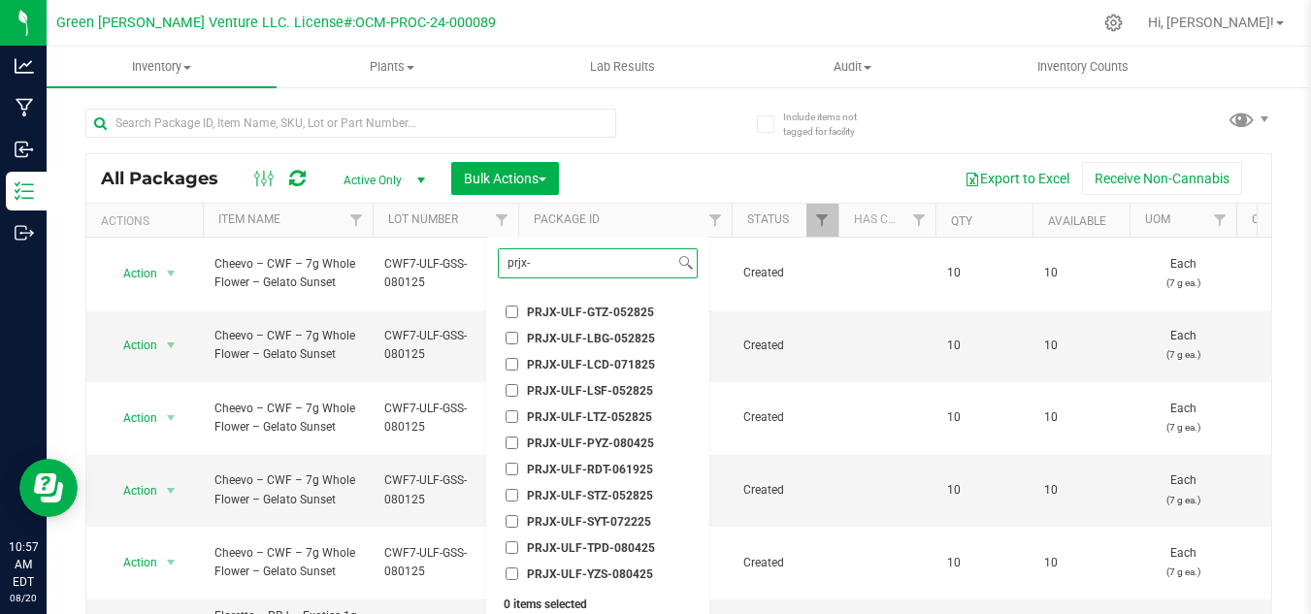
type input "prjx-"
click at [591, 523] on span "PRJX-ULF-SYT-072225" at bounding box center [589, 522] width 124 height 12
click at [518, 523] on input "PRJX-ULF-SYT-072225" at bounding box center [512, 521] width 13 height 13
checkbox input "true"
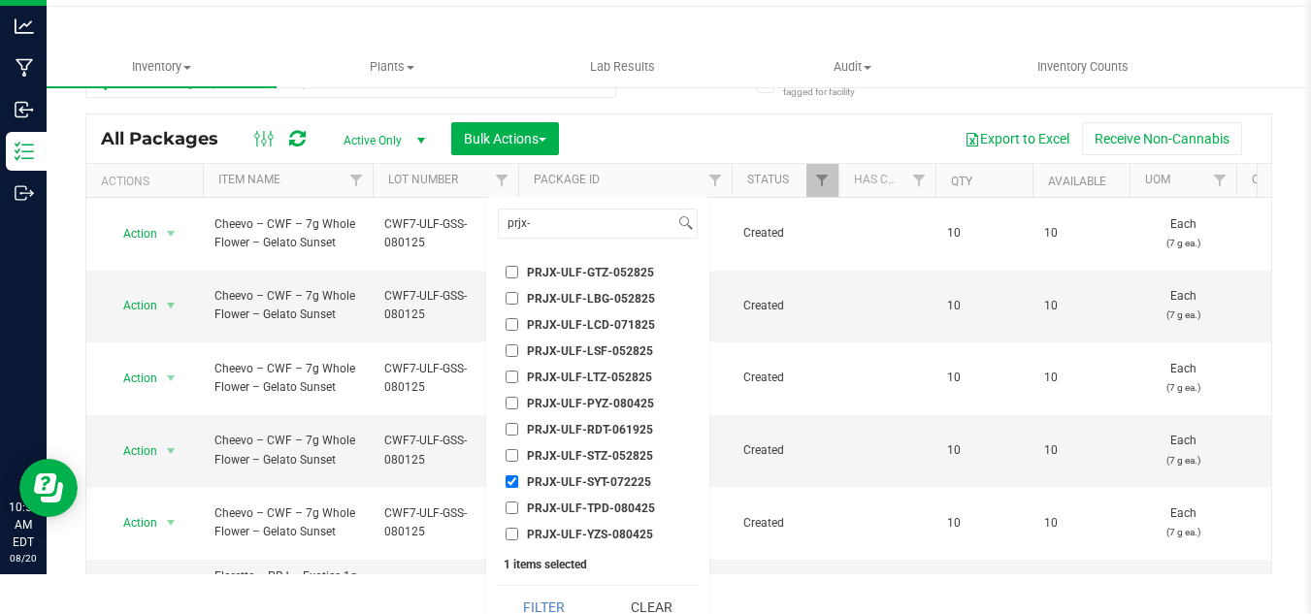
scroll to position [60, 0]
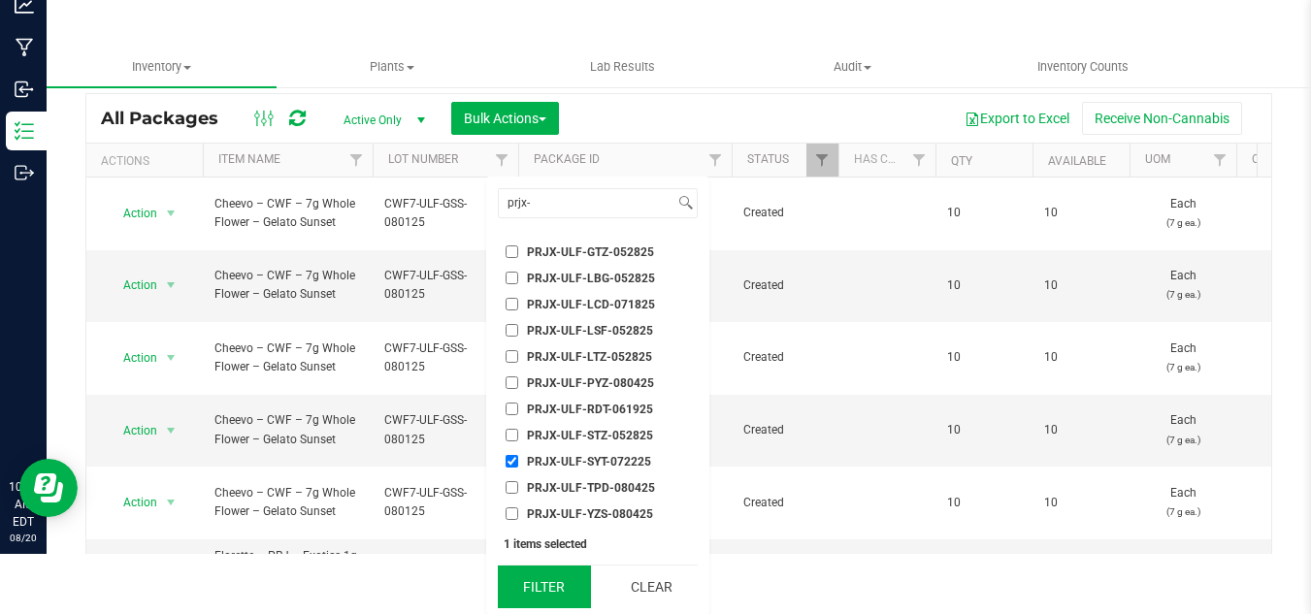
click at [539, 590] on button "Filter" at bounding box center [544, 587] width 93 height 43
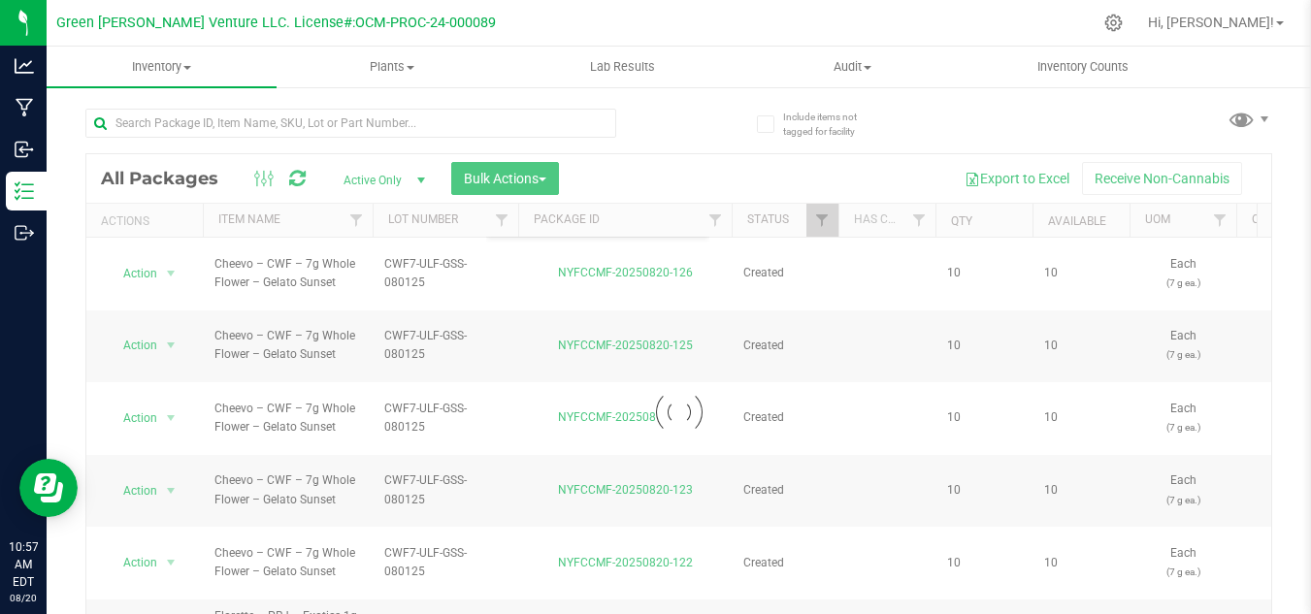
scroll to position [0, 0]
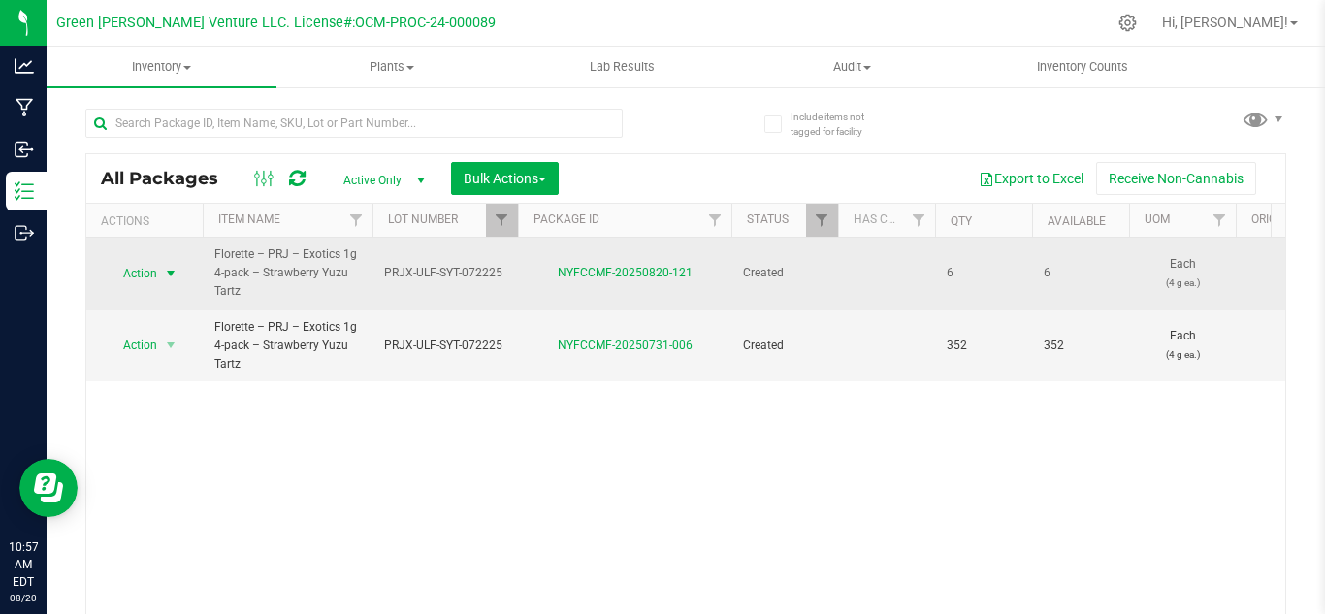
click at [133, 267] on span "Action" at bounding box center [132, 273] width 52 height 27
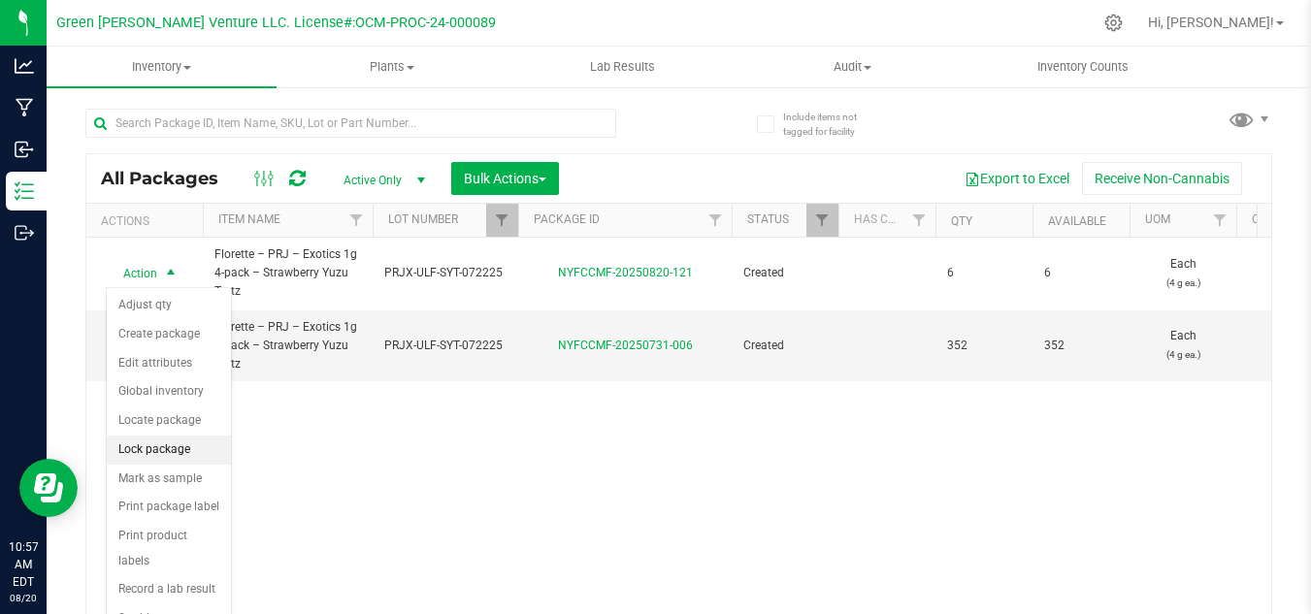
click at [188, 449] on li "Lock package" at bounding box center [169, 450] width 124 height 29
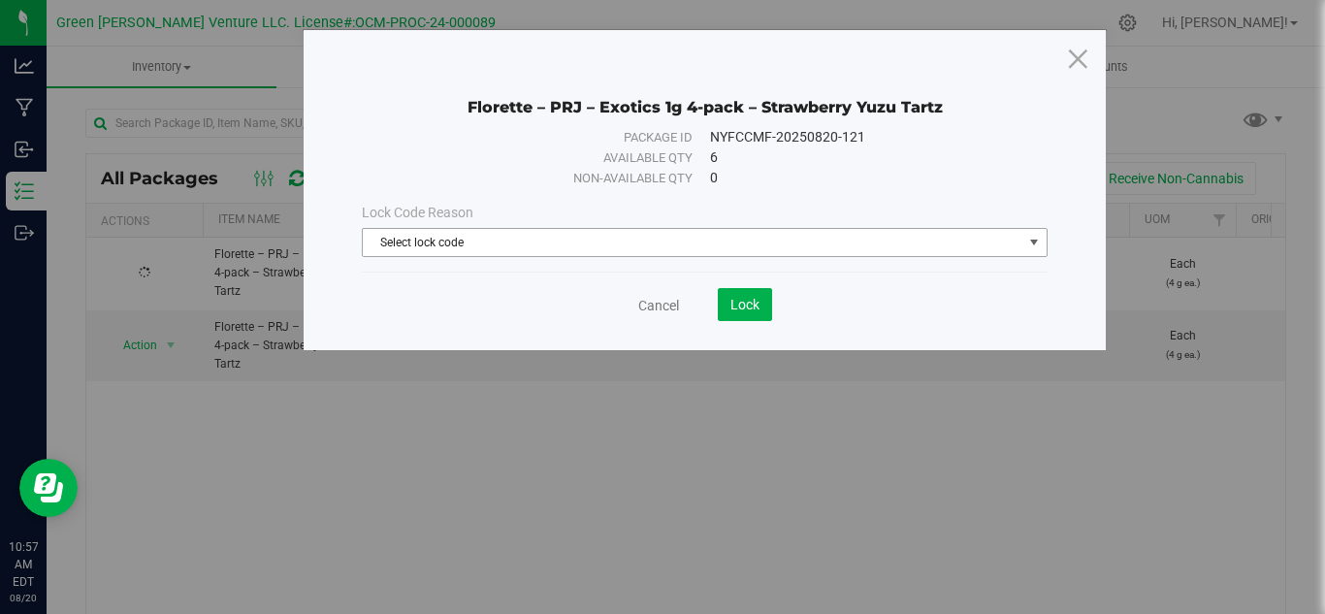
click at [435, 236] on span "Select lock code" at bounding box center [693, 242] width 660 height 27
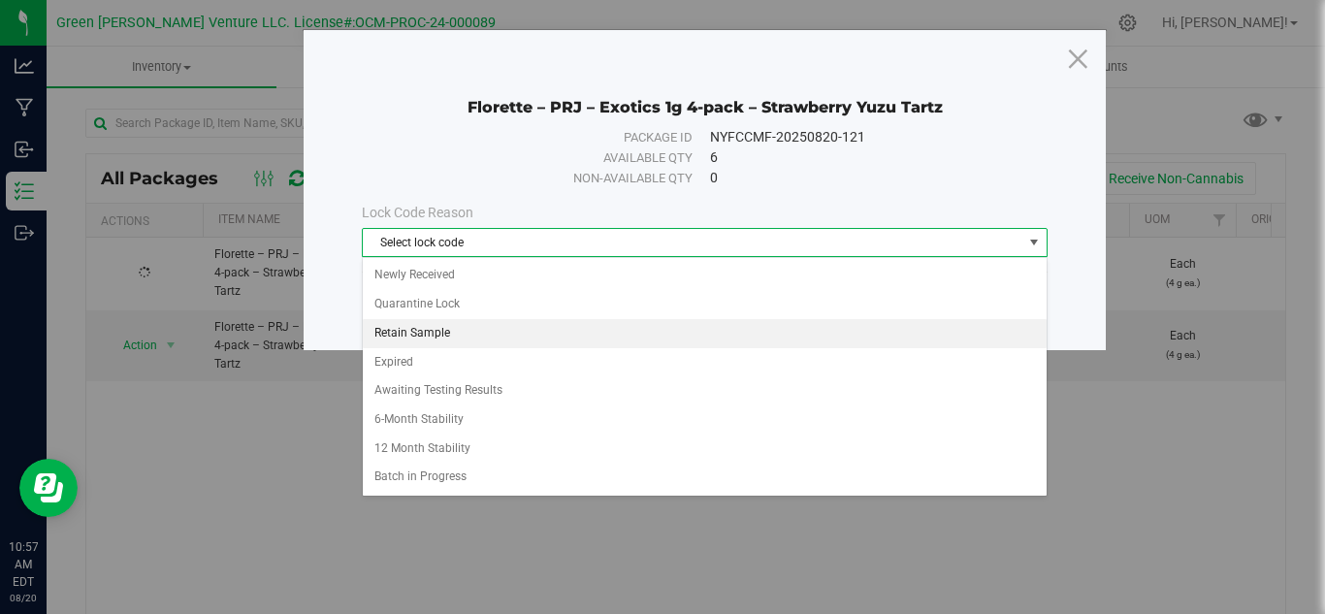
click at [447, 329] on li "Retain Sample" at bounding box center [705, 333] width 684 height 29
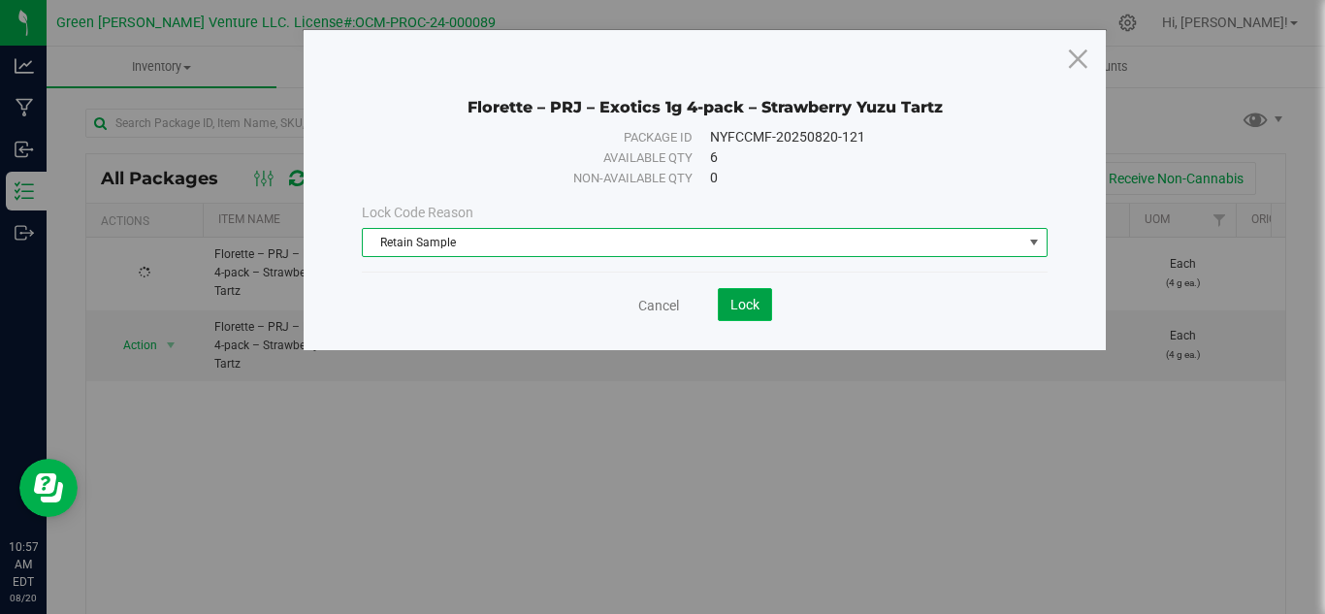
click at [724, 304] on button "Lock" at bounding box center [745, 304] width 54 height 33
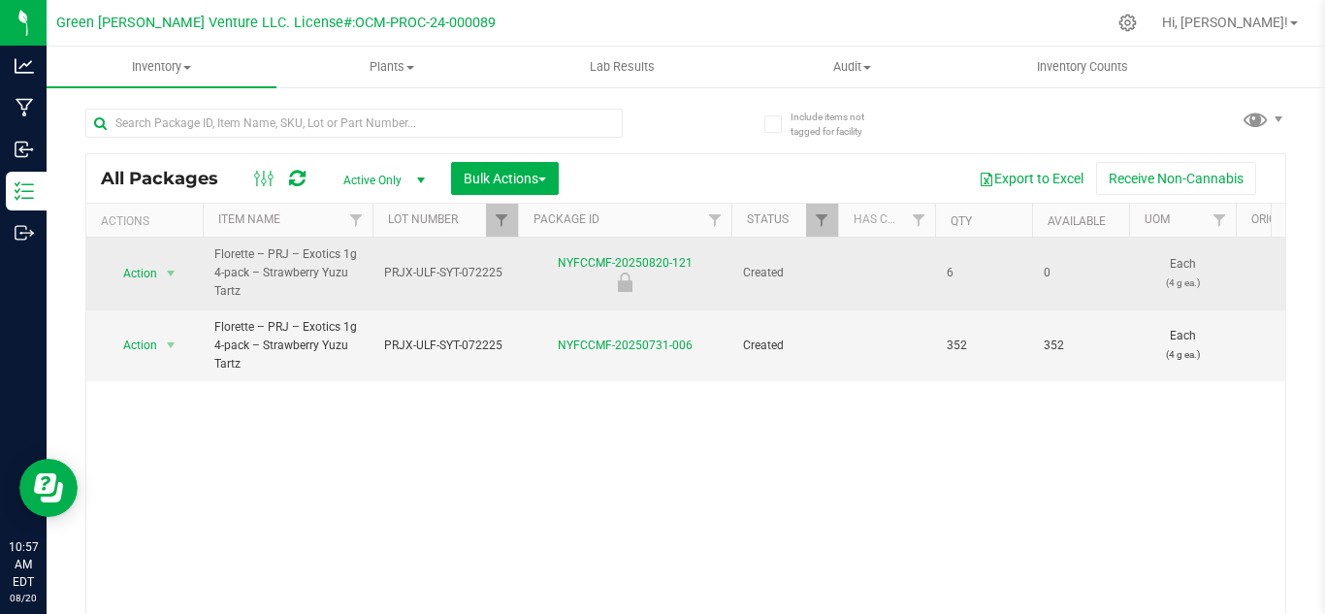
drag, startPoint x: 655, startPoint y: 258, endPoint x: 560, endPoint y: 273, distance: 96.2
click at [560, 273] on div "NYFCCMF-20250820-121" at bounding box center [624, 273] width 219 height 38
drag, startPoint x: 691, startPoint y: 249, endPoint x: 563, endPoint y: 266, distance: 129.1
click at [563, 266] on td "NYFCCMF-20250820-121" at bounding box center [624, 274] width 213 height 73
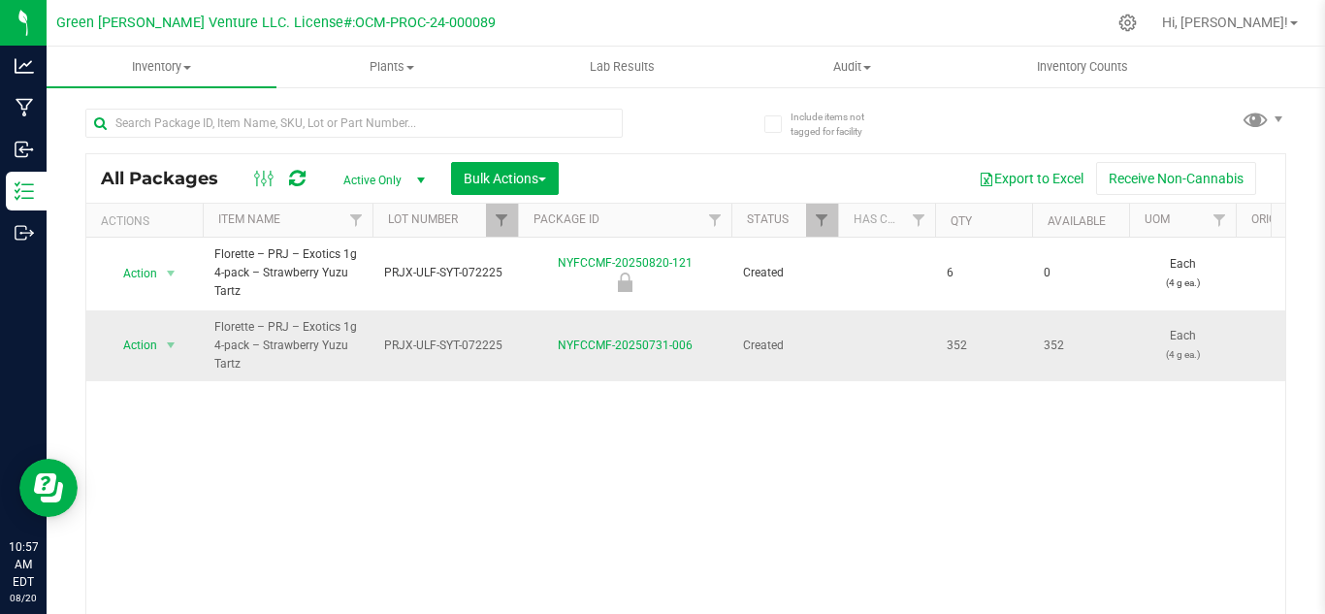
copy link "NYFCCMF-20250820-121"
click at [497, 213] on span "Filter" at bounding box center [502, 221] width 16 height 16
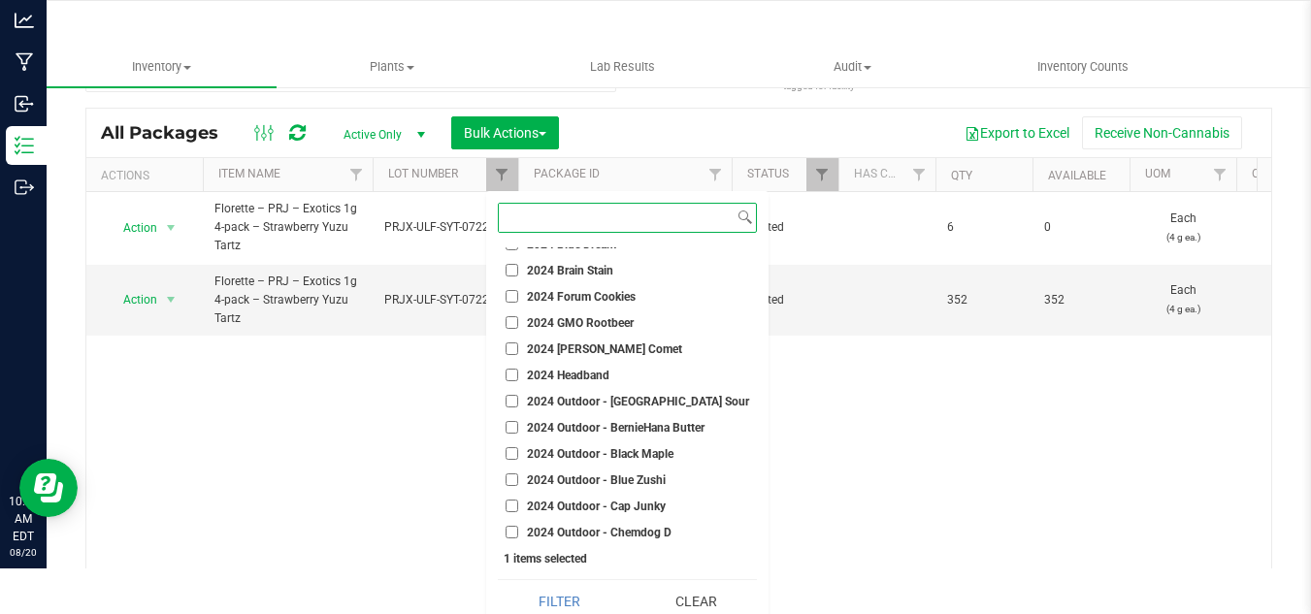
scroll to position [60, 0]
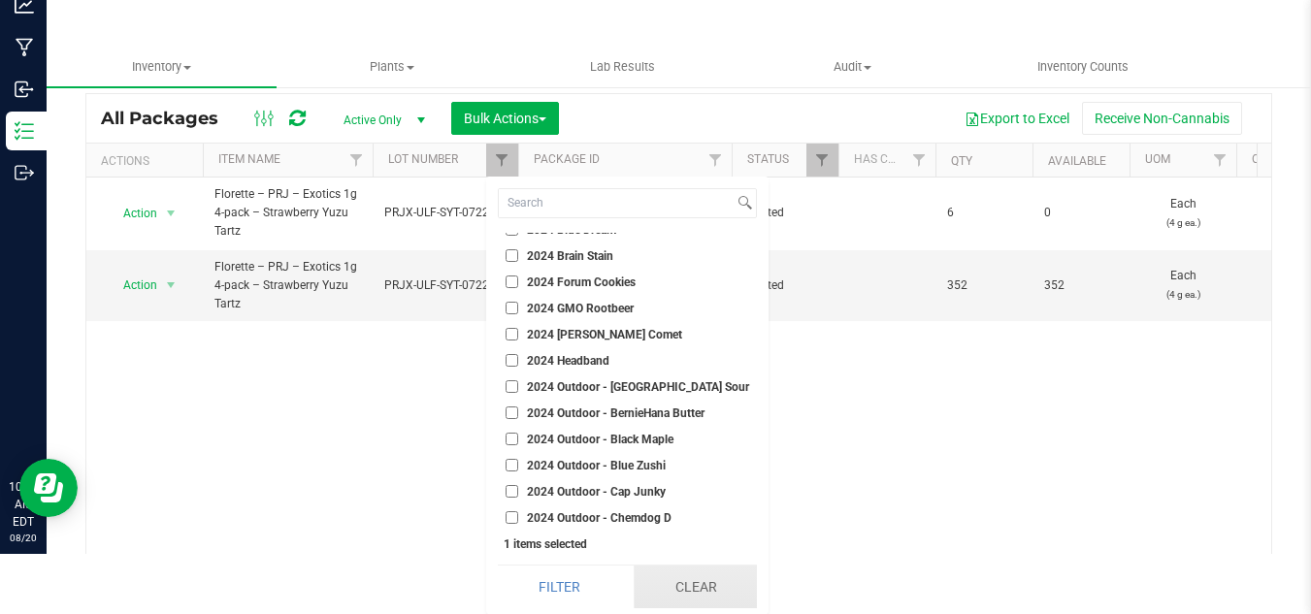
click at [690, 581] on button "Clear" at bounding box center [695, 587] width 123 height 43
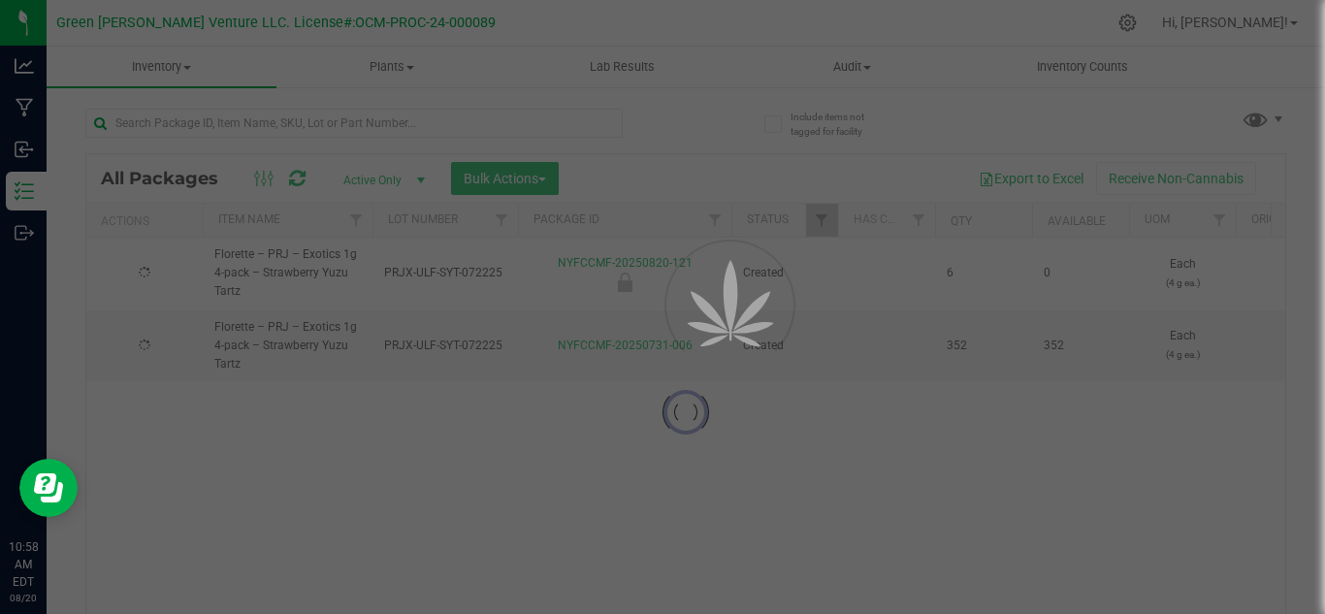
checkbox input "false"
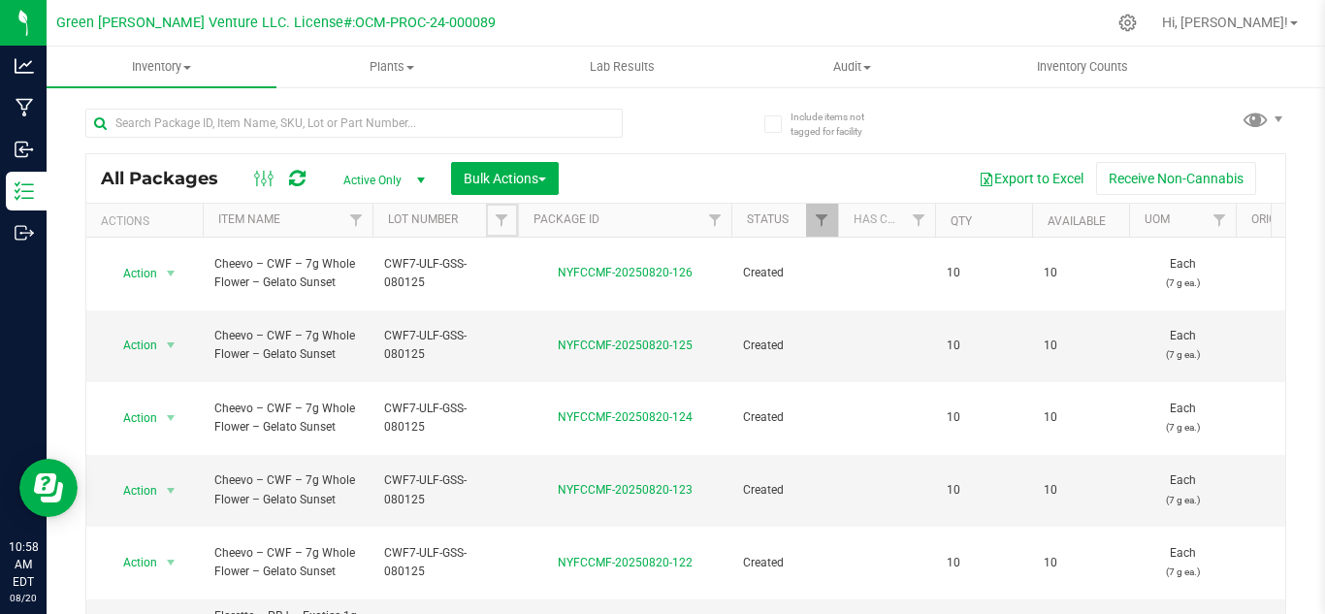
drag, startPoint x: 496, startPoint y: 230, endPoint x: 485, endPoint y: 273, distance: 44.0
click at [496, 230] on link "Filter" at bounding box center [502, 220] width 32 height 33
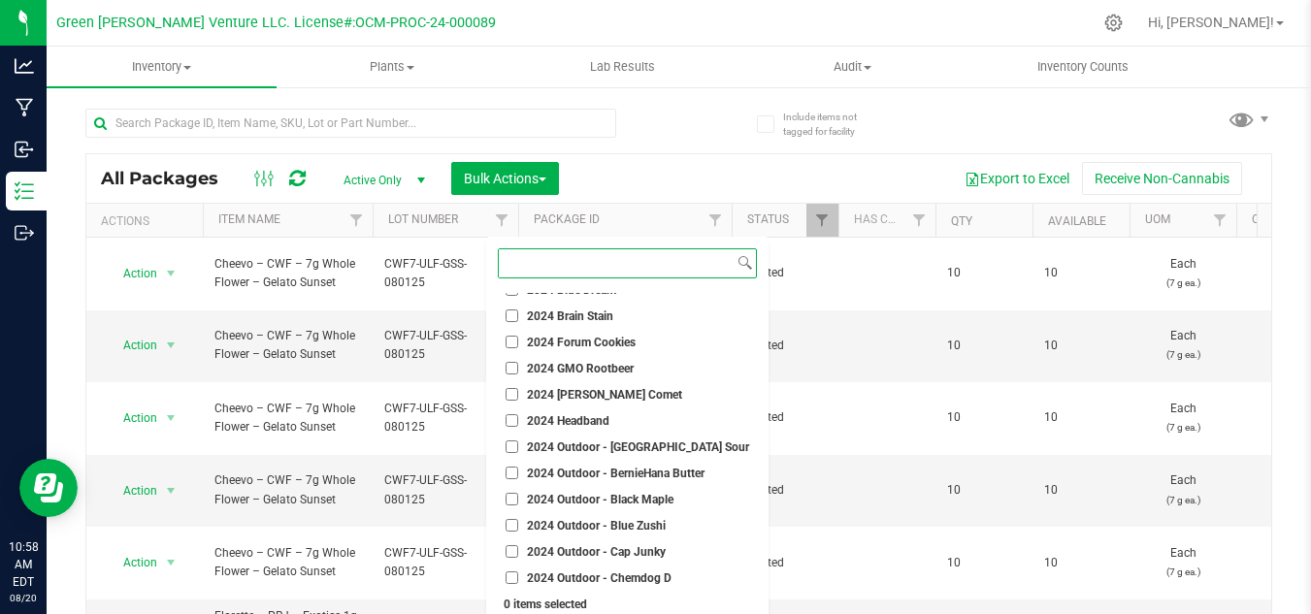
paste input "PRJX-ULF-TPD-080425"
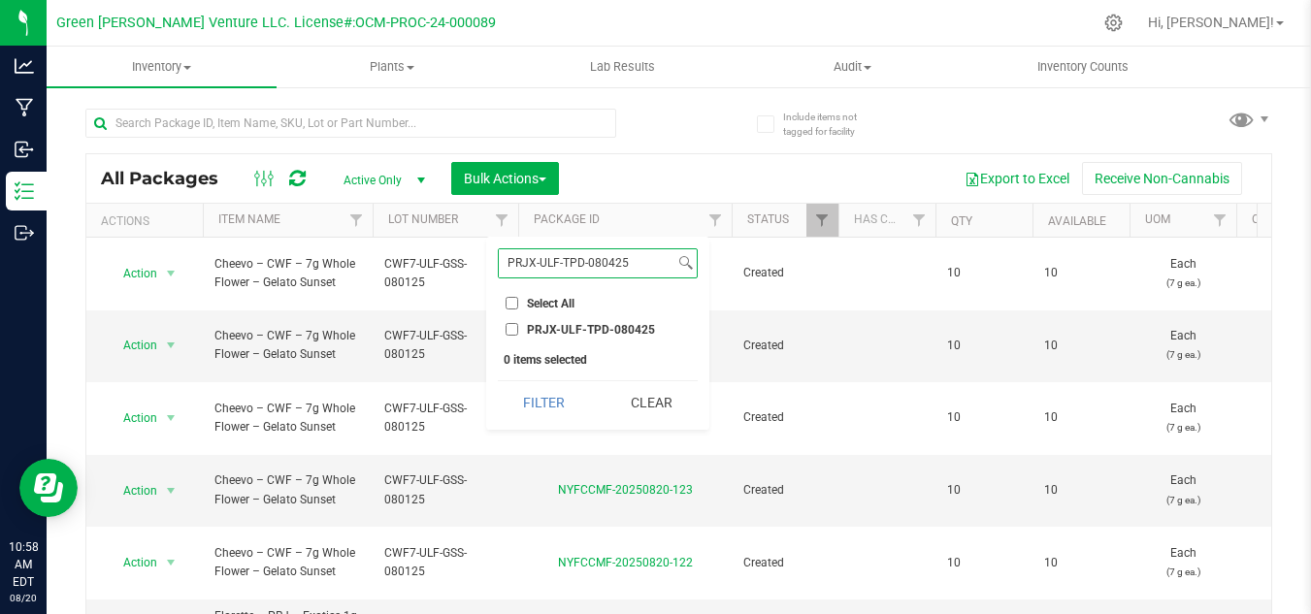
type input "PRJX-ULF-TPD-080425"
click at [498, 381] on button "Filter" at bounding box center [544, 402] width 93 height 43
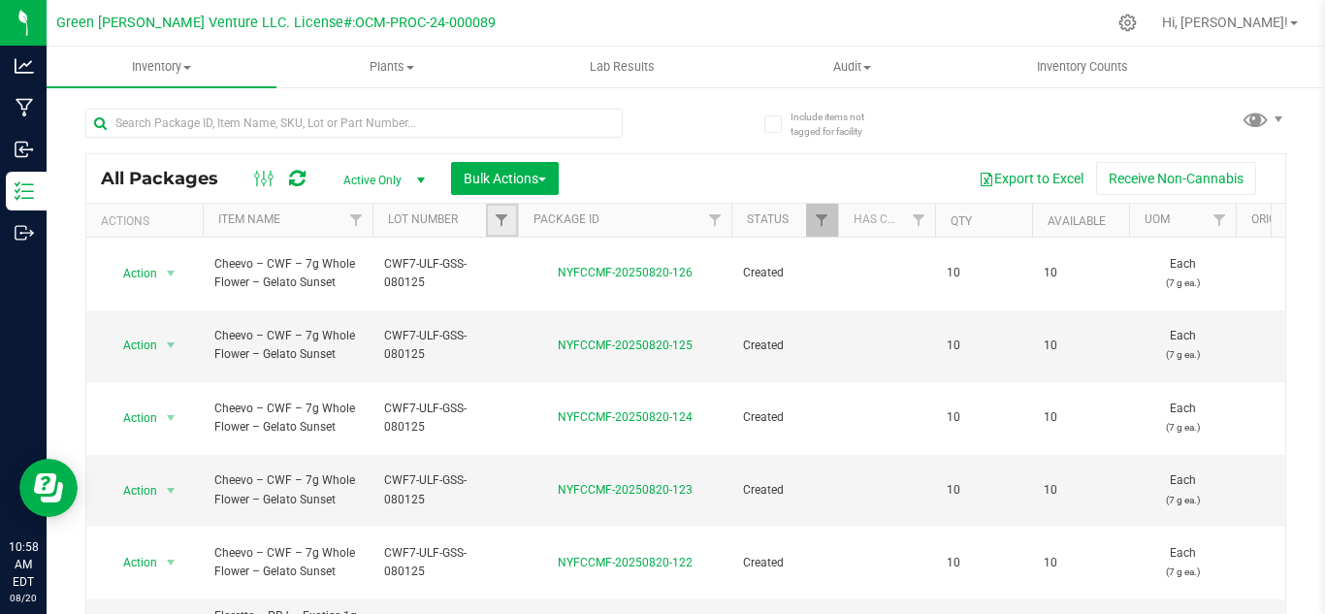
click at [499, 229] on link "Filter" at bounding box center [502, 220] width 32 height 33
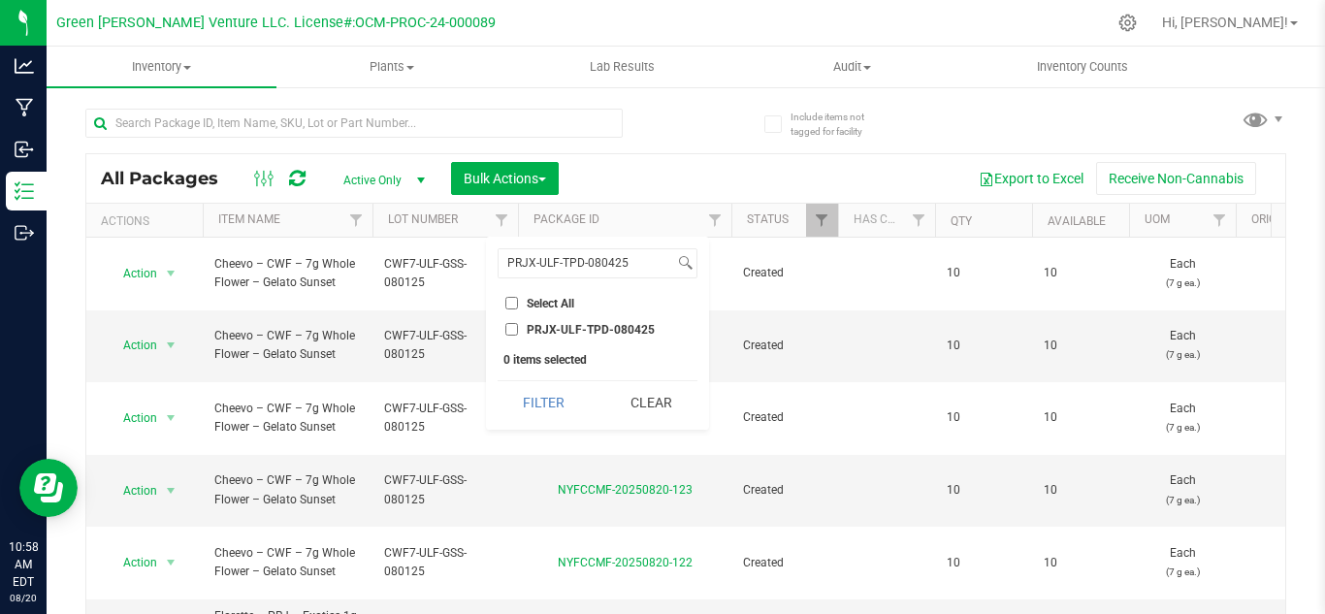
click at [510, 329] on input "PRJX-ULF-TPD-080425" at bounding box center [512, 329] width 13 height 13
checkbox input "true"
click at [518, 400] on button "Filter" at bounding box center [544, 402] width 93 height 43
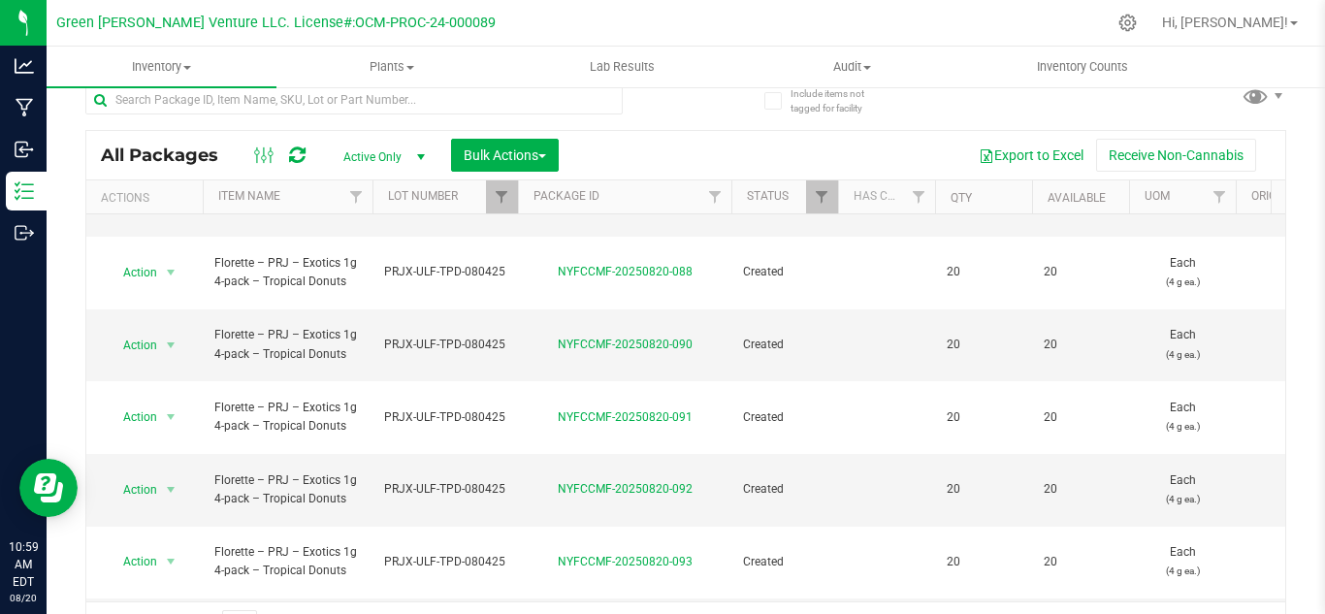
scroll to position [63, 0]
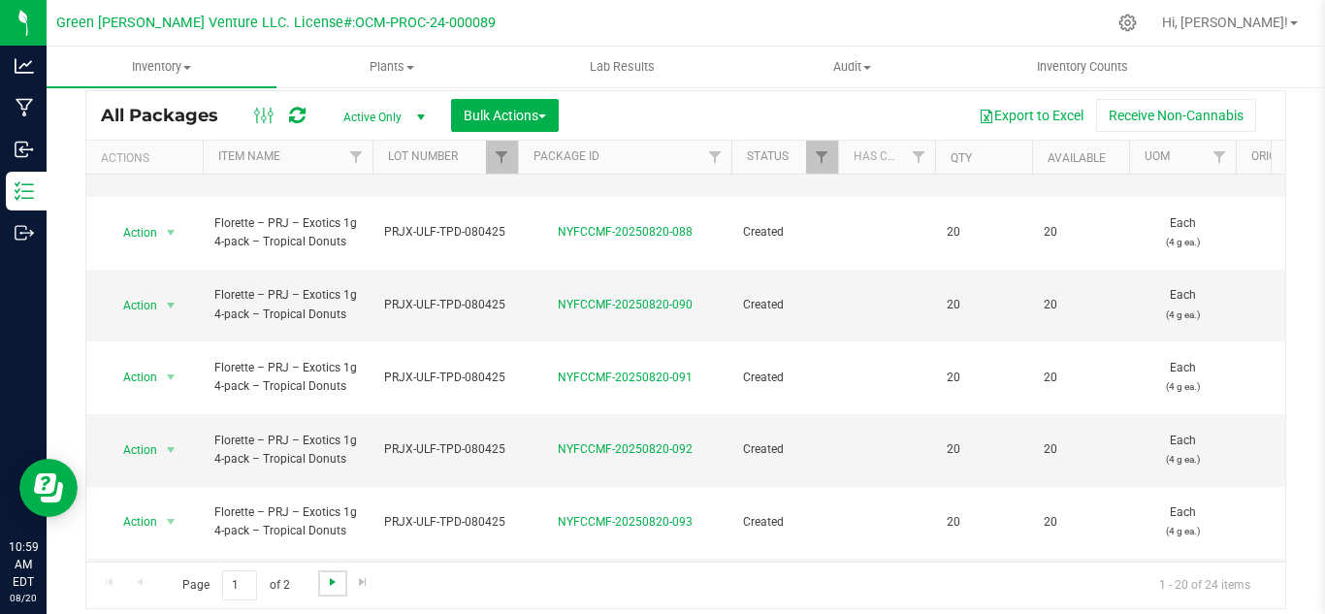
click at [334, 587] on span "Go to the next page" at bounding box center [333, 582] width 16 height 16
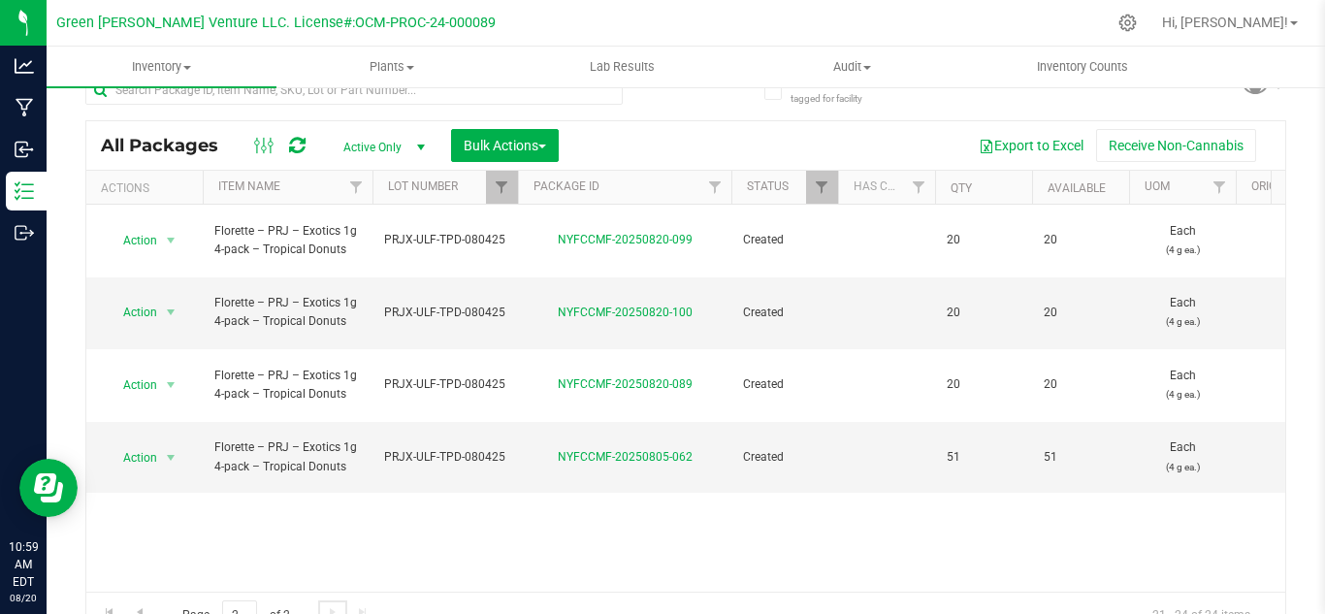
scroll to position [63, 0]
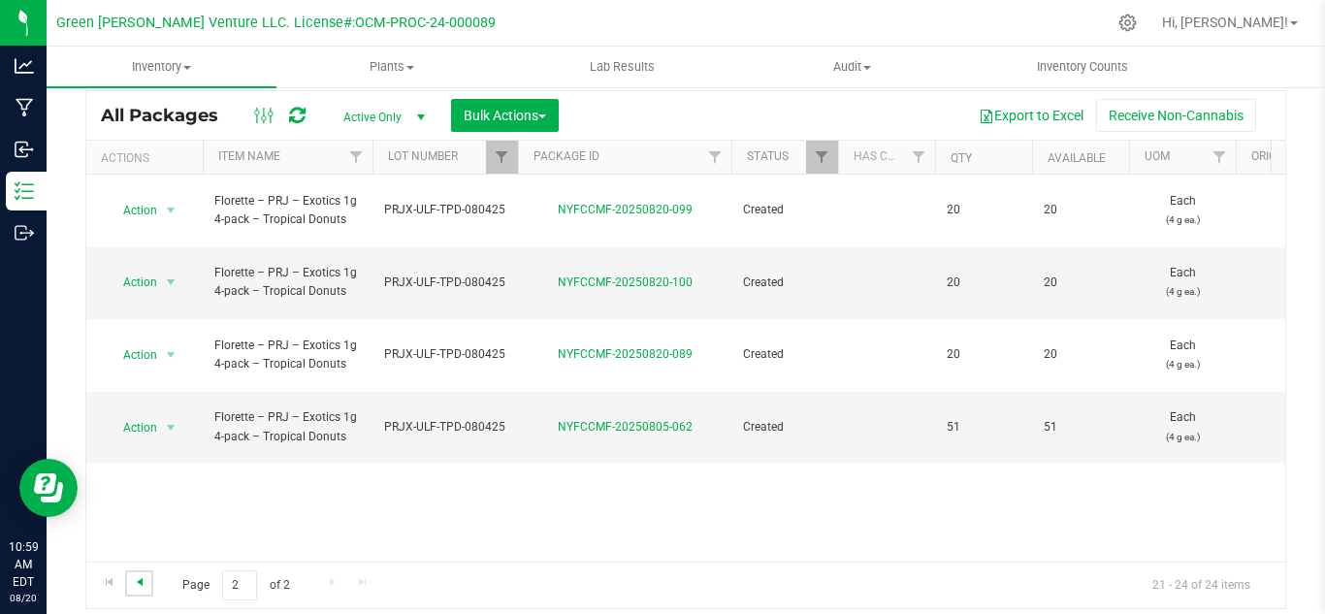
click at [139, 587] on span "Go to the previous page" at bounding box center [140, 582] width 16 height 16
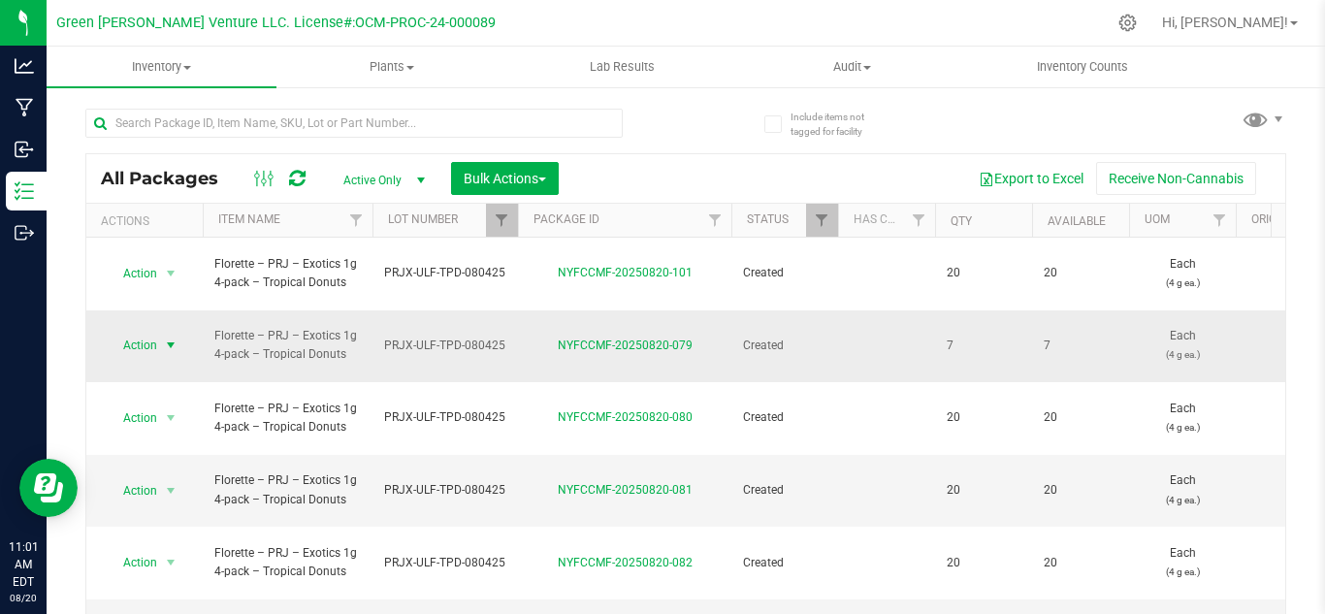
click at [161, 332] on span "select" at bounding box center [171, 345] width 24 height 27
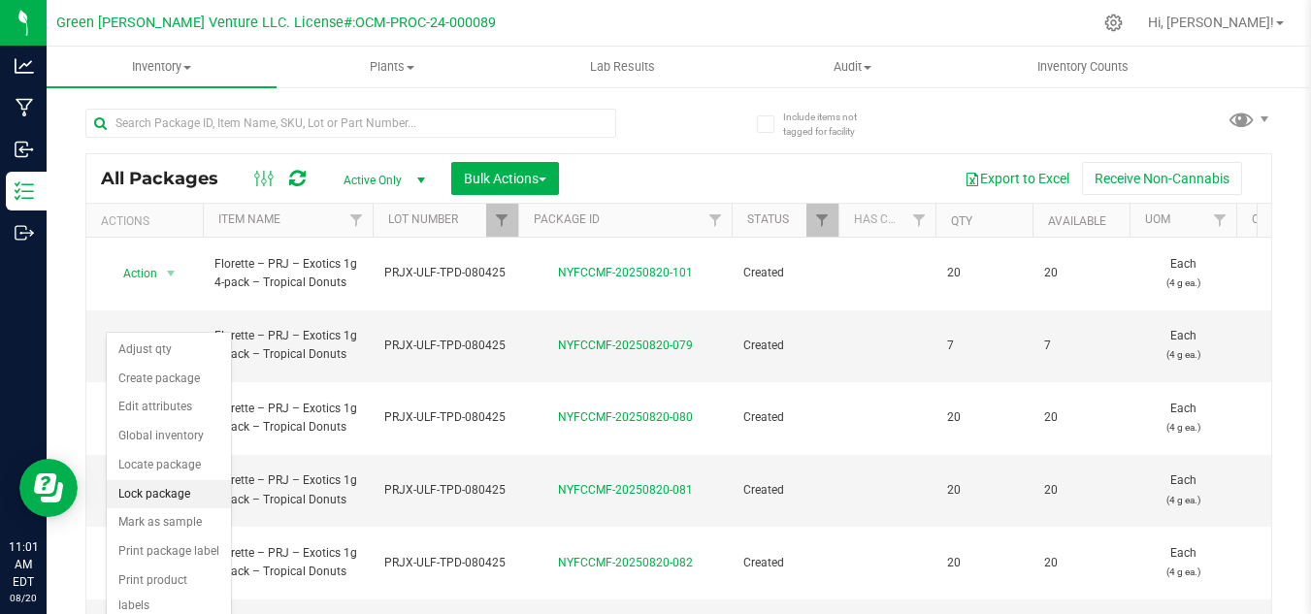
click at [186, 491] on li "Lock package" at bounding box center [169, 494] width 124 height 29
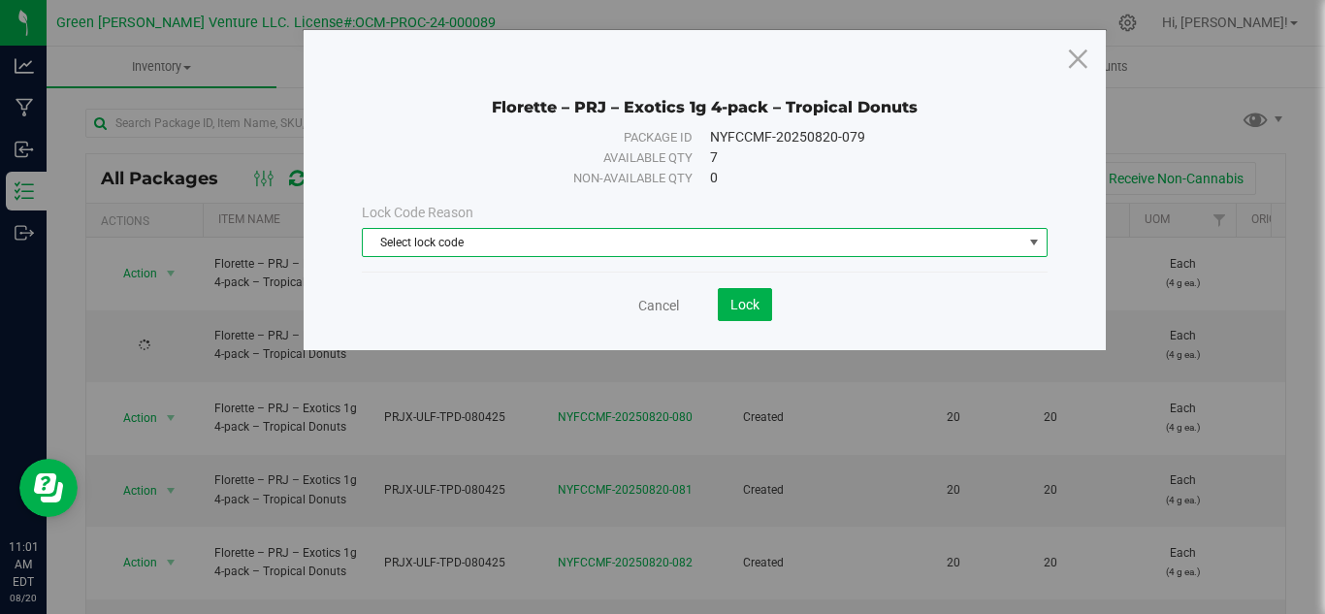
click at [564, 232] on span "Select lock code" at bounding box center [693, 242] width 660 height 27
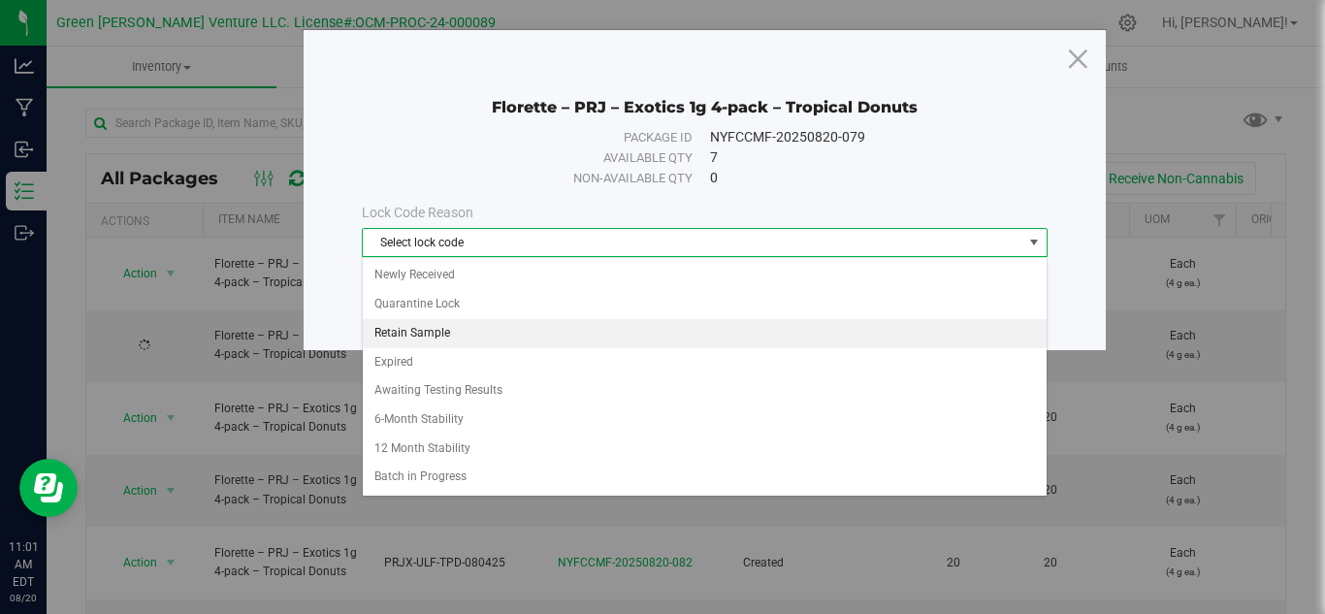
click at [433, 326] on li "Retain Sample" at bounding box center [705, 333] width 684 height 29
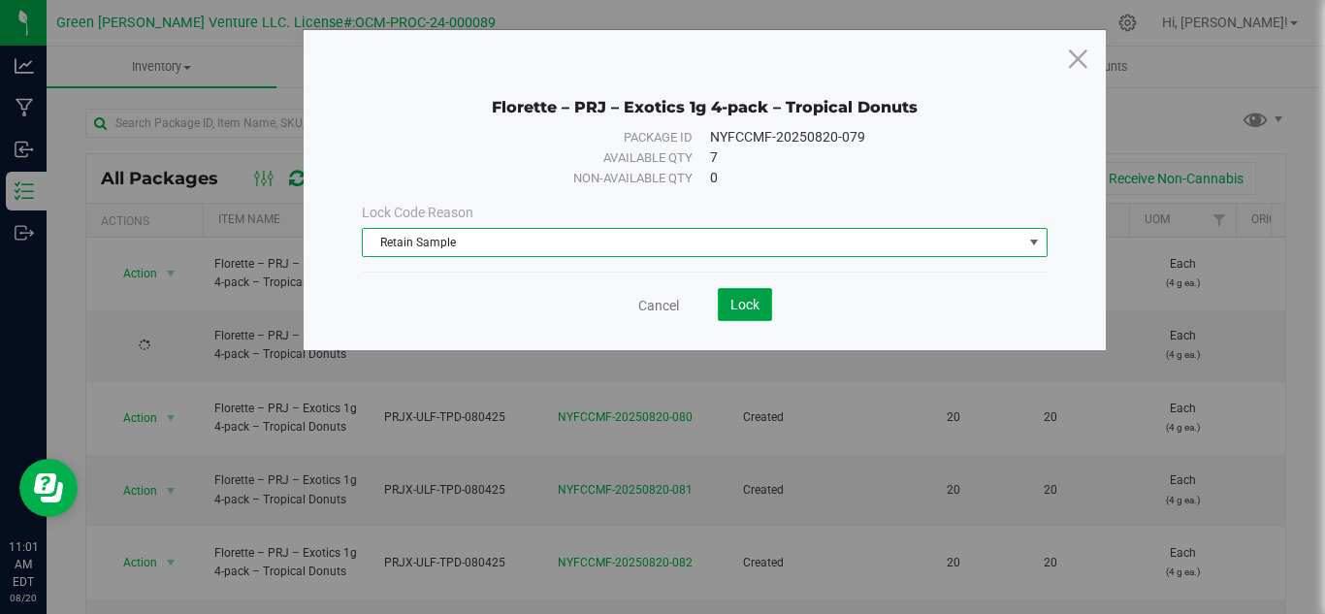
click at [742, 307] on span "Lock" at bounding box center [745, 305] width 29 height 16
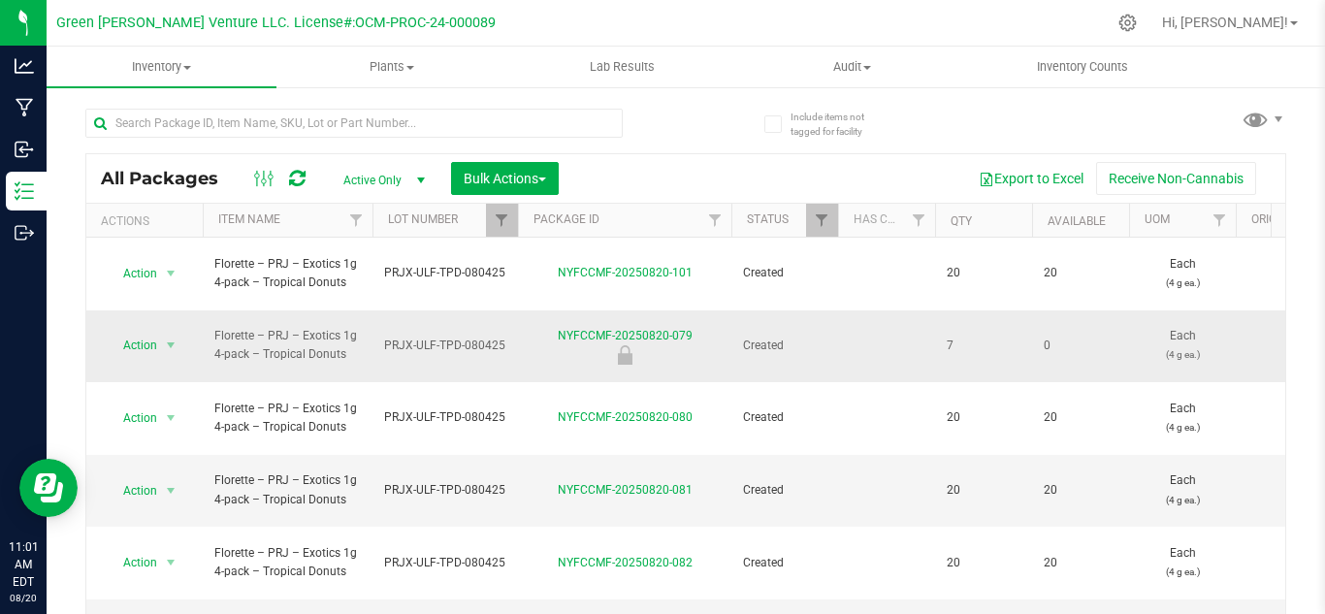
drag, startPoint x: 698, startPoint y: 303, endPoint x: 567, endPoint y: 293, distance: 131.4
click at [567, 311] on td "NYFCCMF-20250820-079" at bounding box center [624, 347] width 213 height 73
click at [560, 345] on div at bounding box center [624, 354] width 219 height 19
drag, startPoint x: 553, startPoint y: 310, endPoint x: 690, endPoint y: 311, distance: 136.8
click at [690, 327] on div "NYFCCMF-20250820-079" at bounding box center [624, 346] width 219 height 38
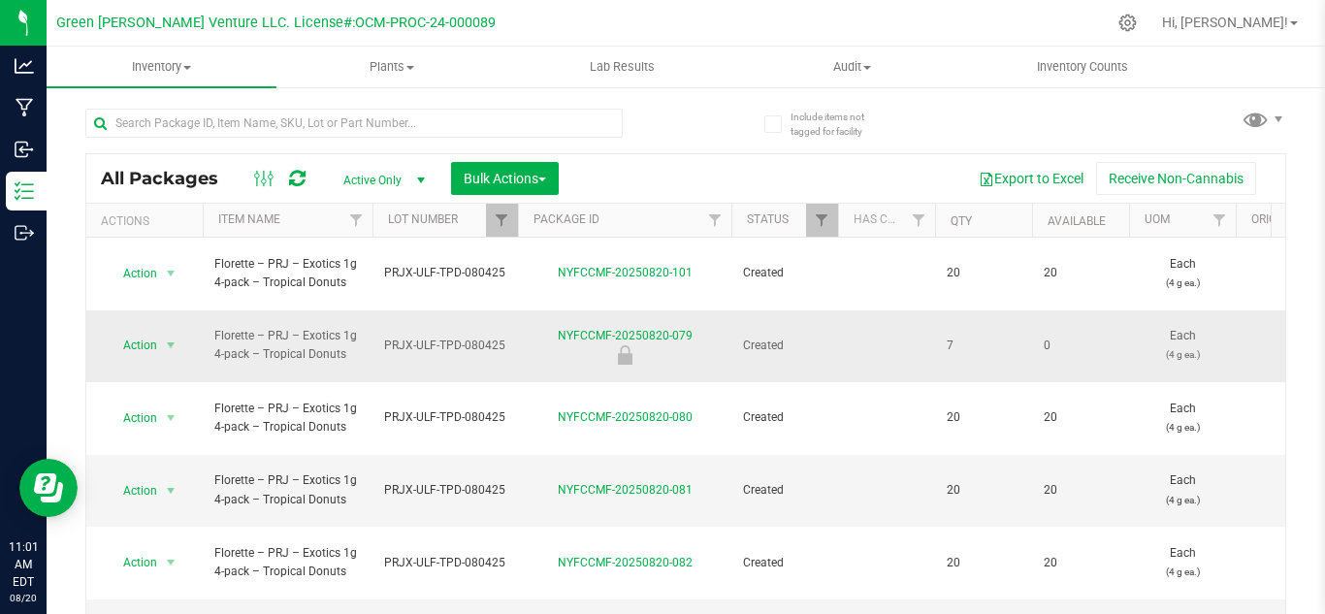
copy link "NYFCCMF-20250820-079"
click at [493, 215] on link "Filter" at bounding box center [502, 220] width 32 height 33
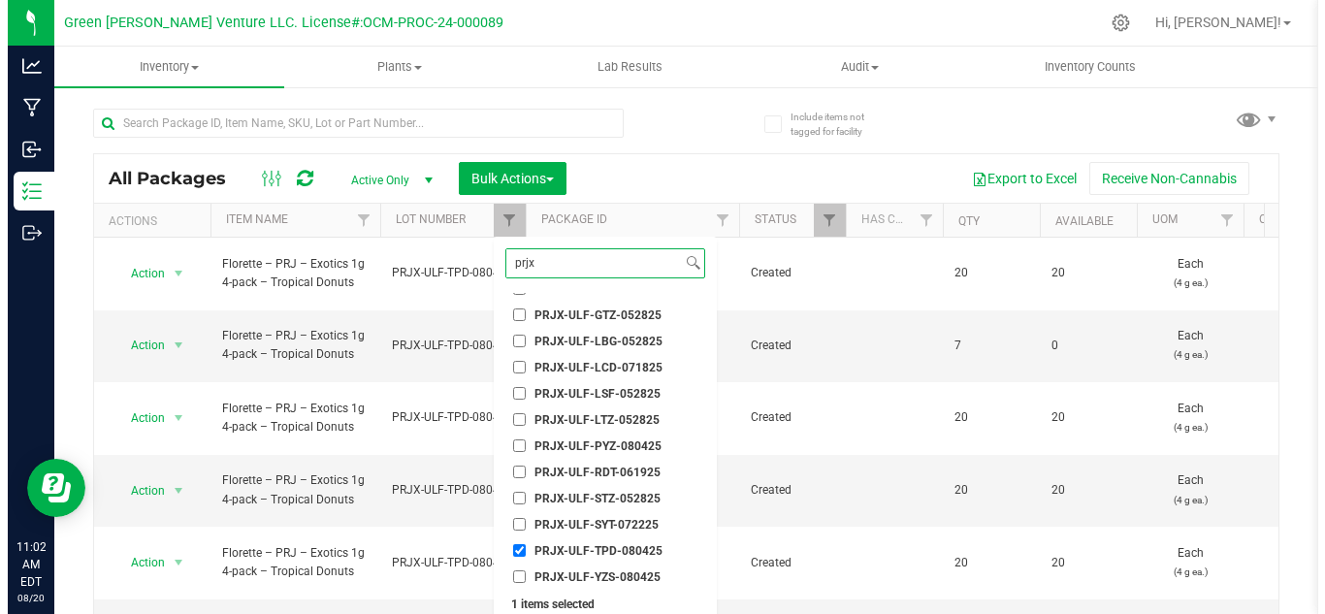
scroll to position [364, 0]
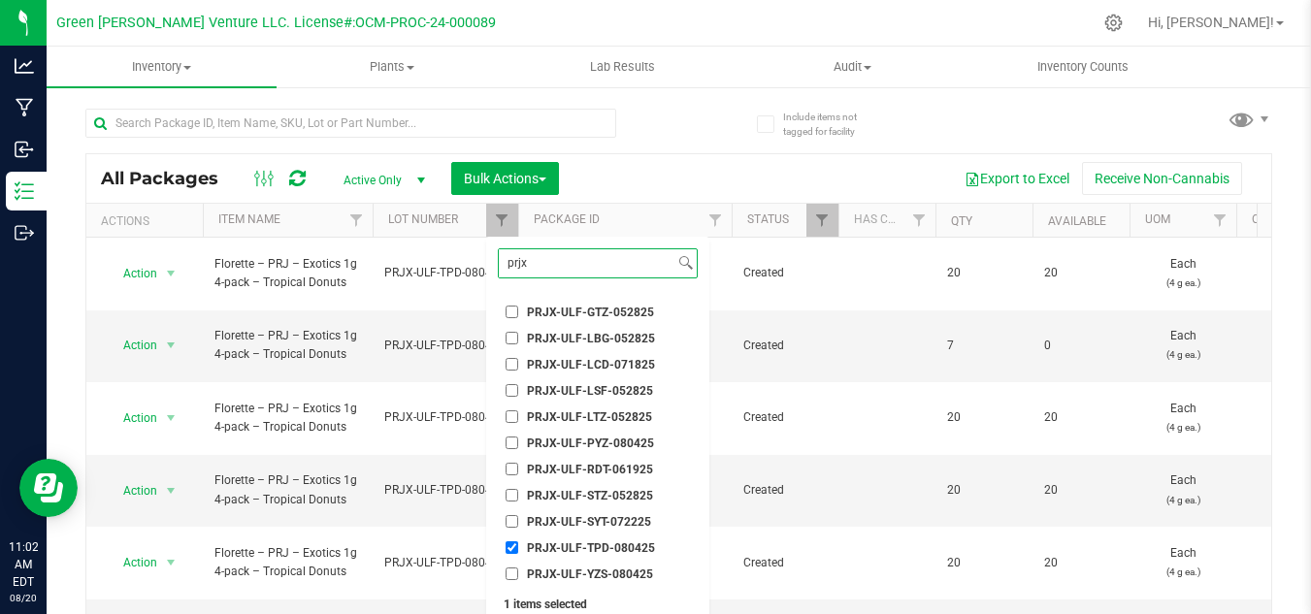
type input "prjx"
click at [510, 545] on input "PRJX-ULF-TPD-080425" at bounding box center [512, 547] width 13 height 13
checkbox input "false"
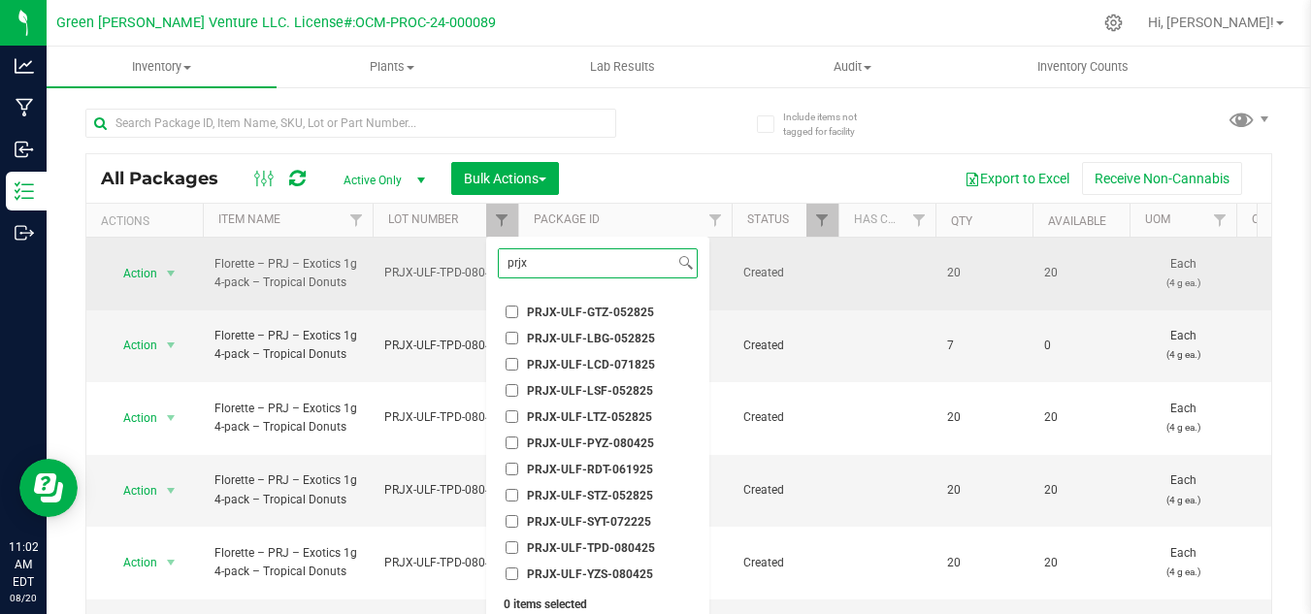
drag, startPoint x: 529, startPoint y: 268, endPoint x: 453, endPoint y: 264, distance: 75.8
click at [453, 264] on body "Analytics Manufacturing Inbound Inventory Outbound 11:02 AM EDT [DATE] 08/20 Gr…" at bounding box center [655, 307] width 1311 height 614
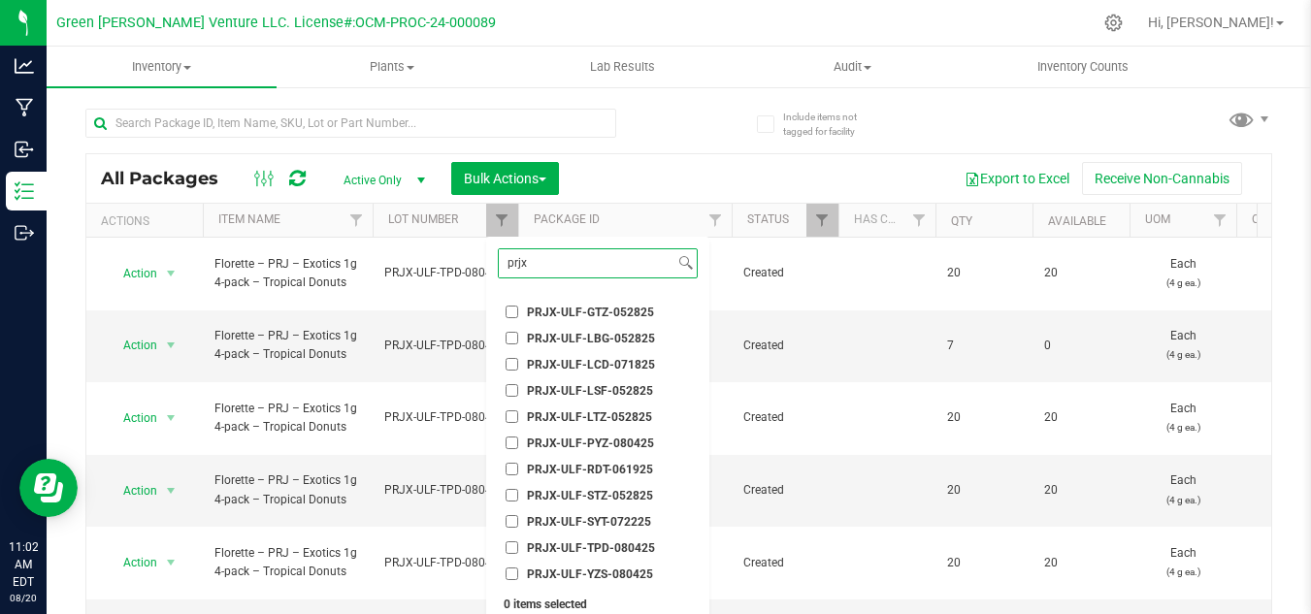
paste input "PRJX-ULF-LCD-071825"
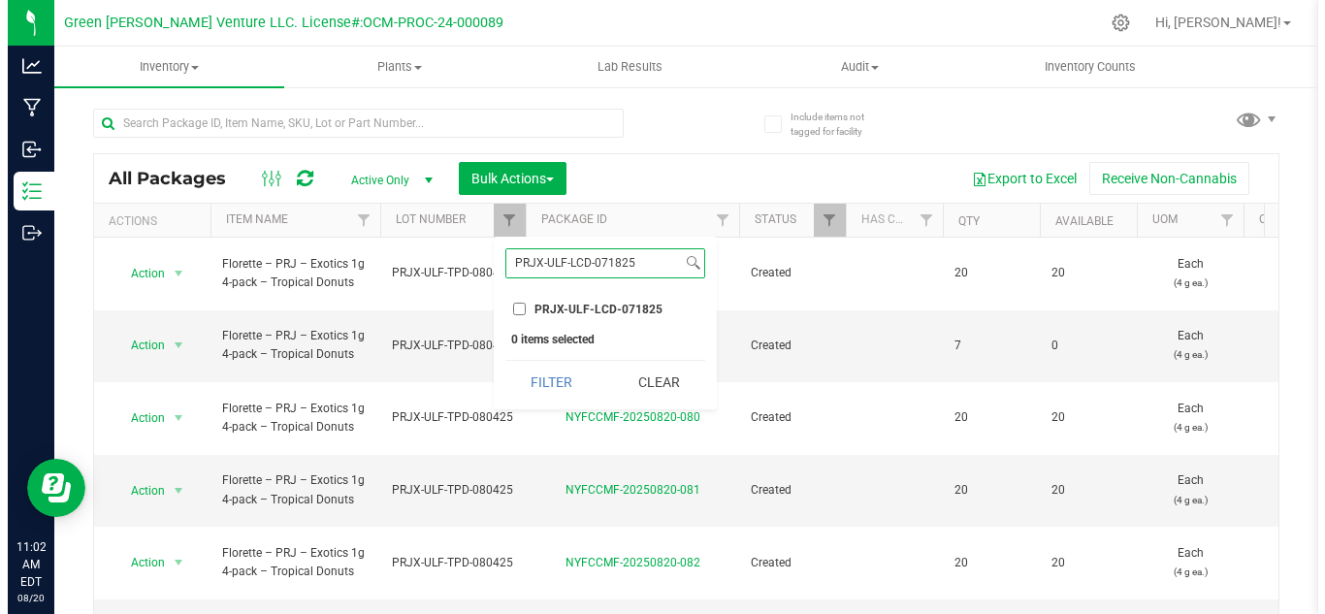
scroll to position [0, 0]
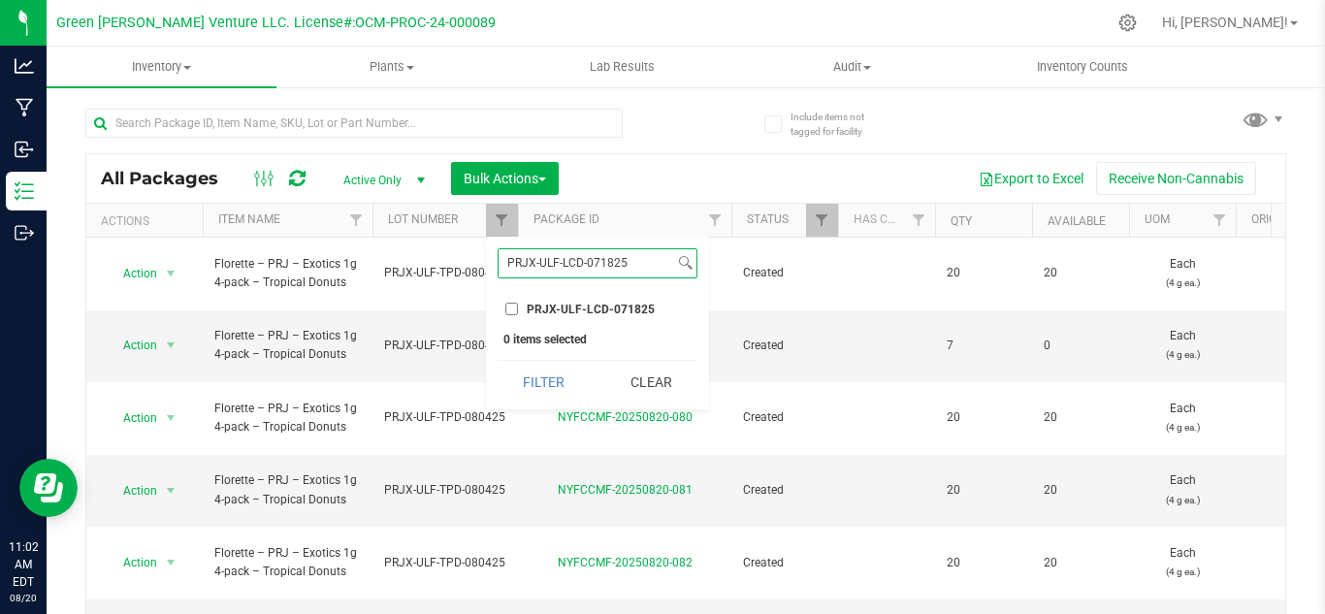
type input "PRJX-ULF-LCD-071825"
click at [549, 312] on span "PRJX-ULF-LCD-071825" at bounding box center [591, 310] width 128 height 12
click at [518, 312] on input "PRJX-ULF-LCD-071825" at bounding box center [512, 309] width 13 height 13
checkbox input "true"
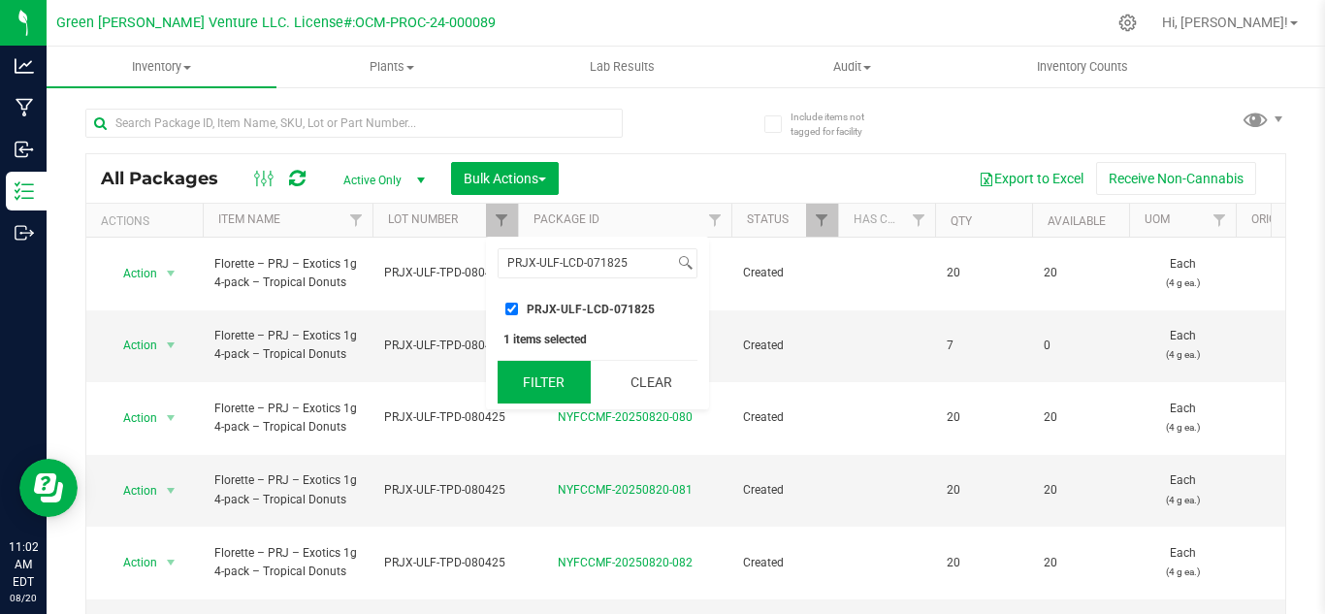
click at [542, 385] on button "Filter" at bounding box center [544, 382] width 93 height 43
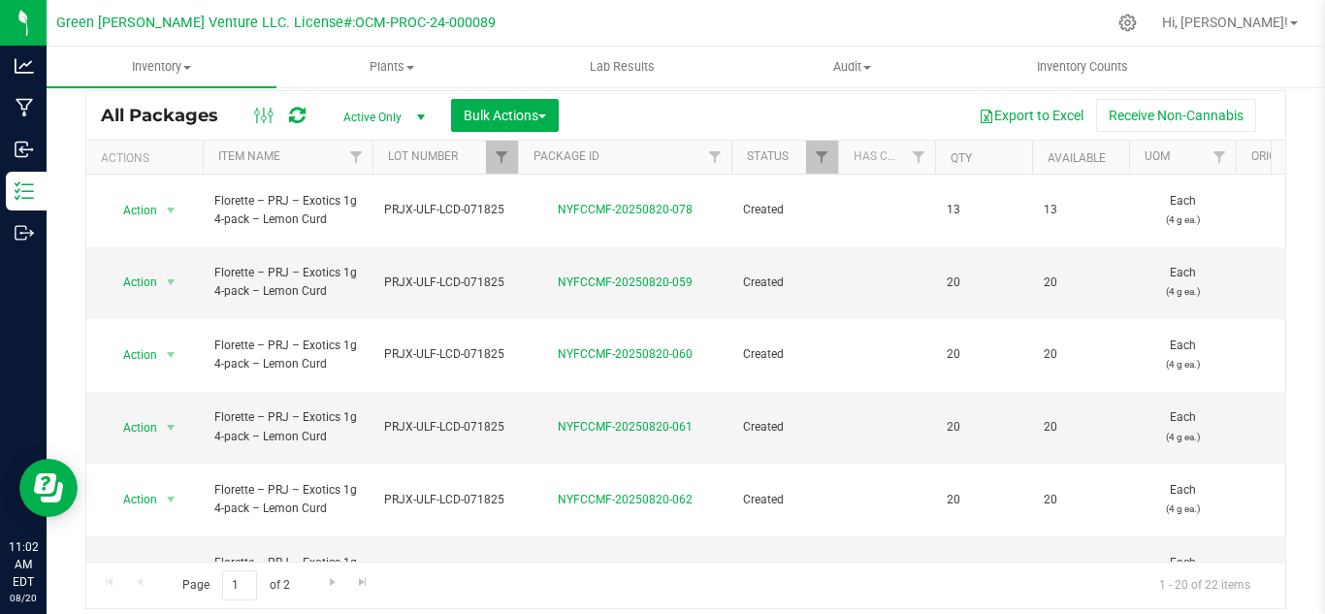
scroll to position [97, 0]
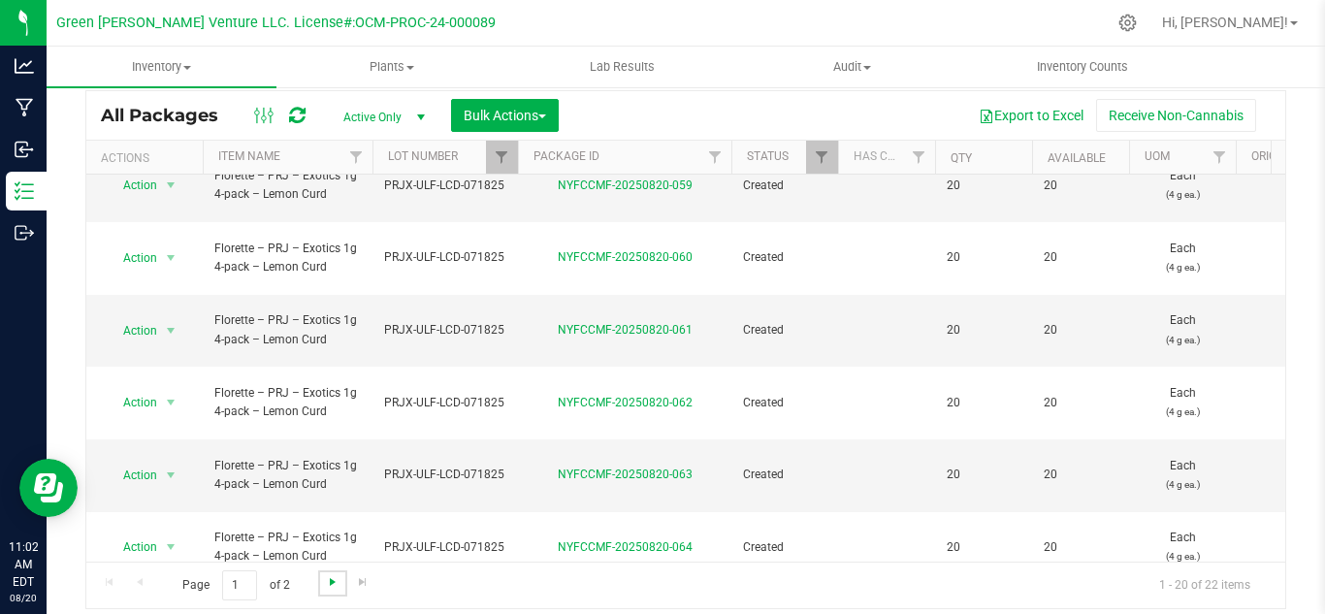
click at [331, 590] on span "Go to the next page" at bounding box center [333, 582] width 16 height 16
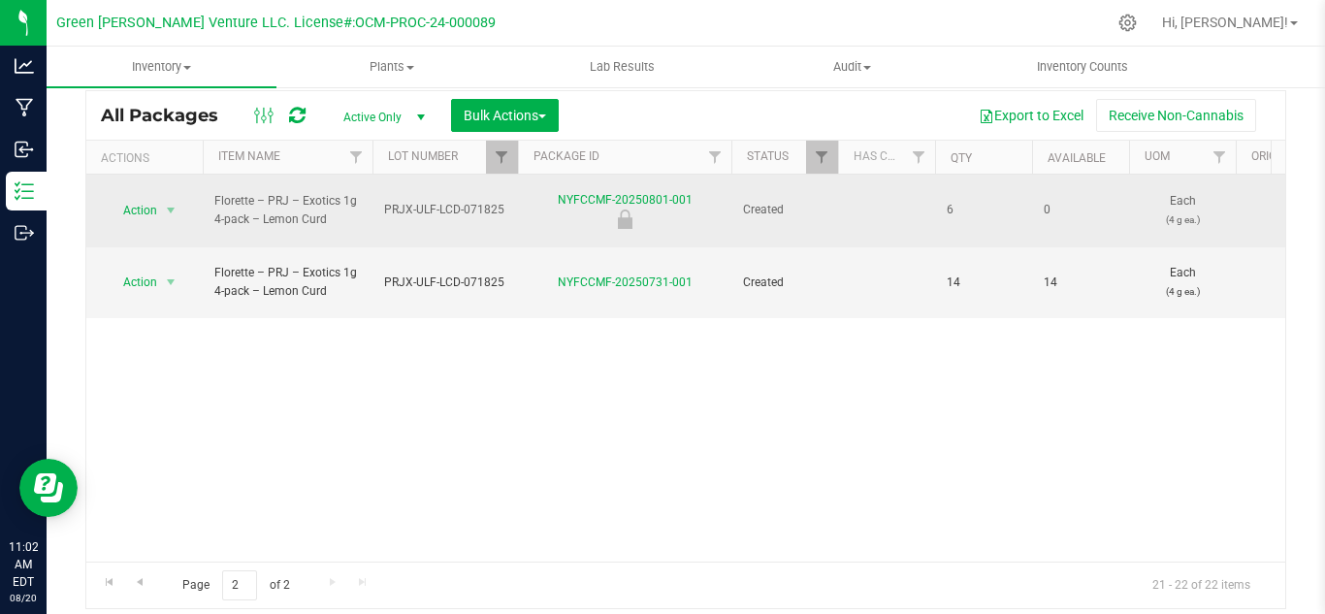
drag, startPoint x: 714, startPoint y: 186, endPoint x: 553, endPoint y: 187, distance: 161.1
click at [553, 191] on div "NYFCCMF-20250801-001" at bounding box center [624, 210] width 219 height 38
copy link "NYFCCMF-20250801-001"
